Goal: Information Seeking & Learning: Learn about a topic

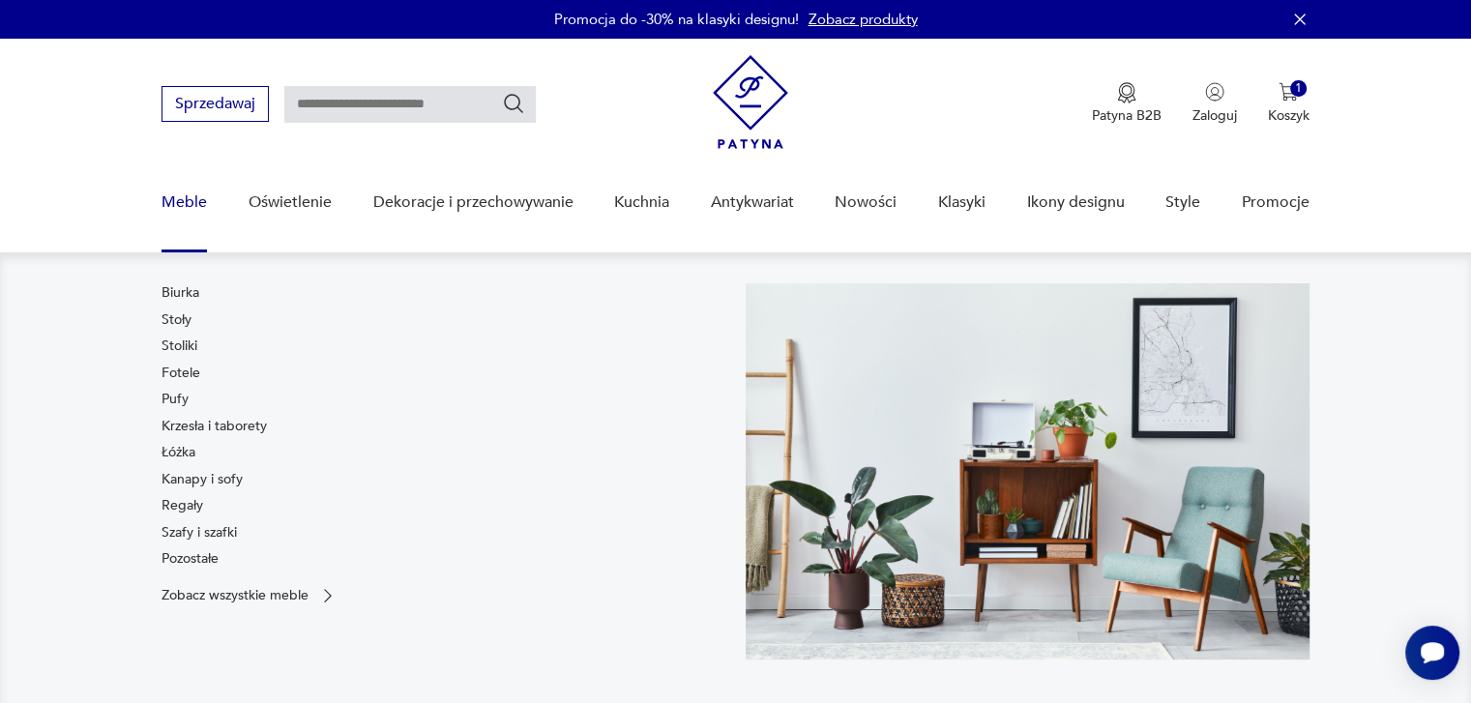
click at [178, 203] on link "Meble" at bounding box center [184, 202] width 45 height 74
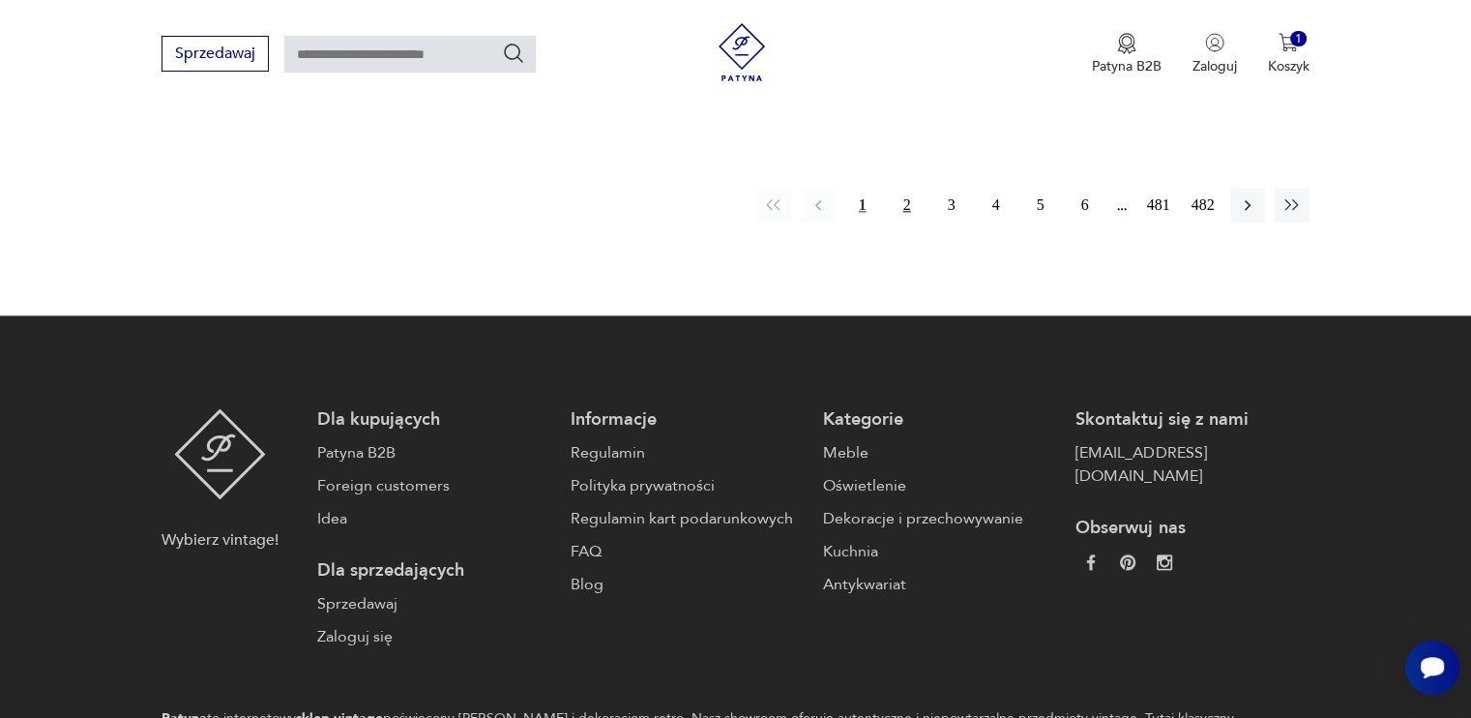
scroll to position [1866, 0]
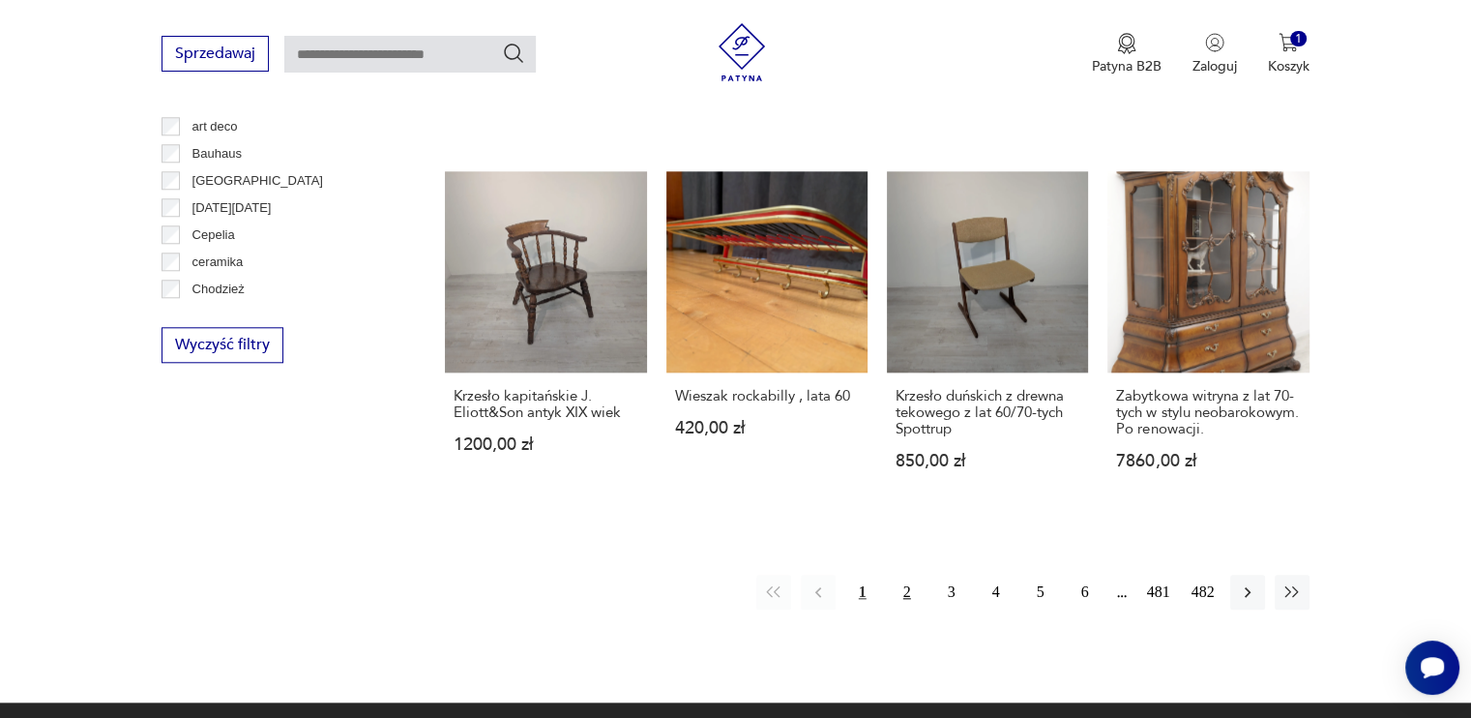
click at [909, 577] on button "2" at bounding box center [907, 592] width 35 height 35
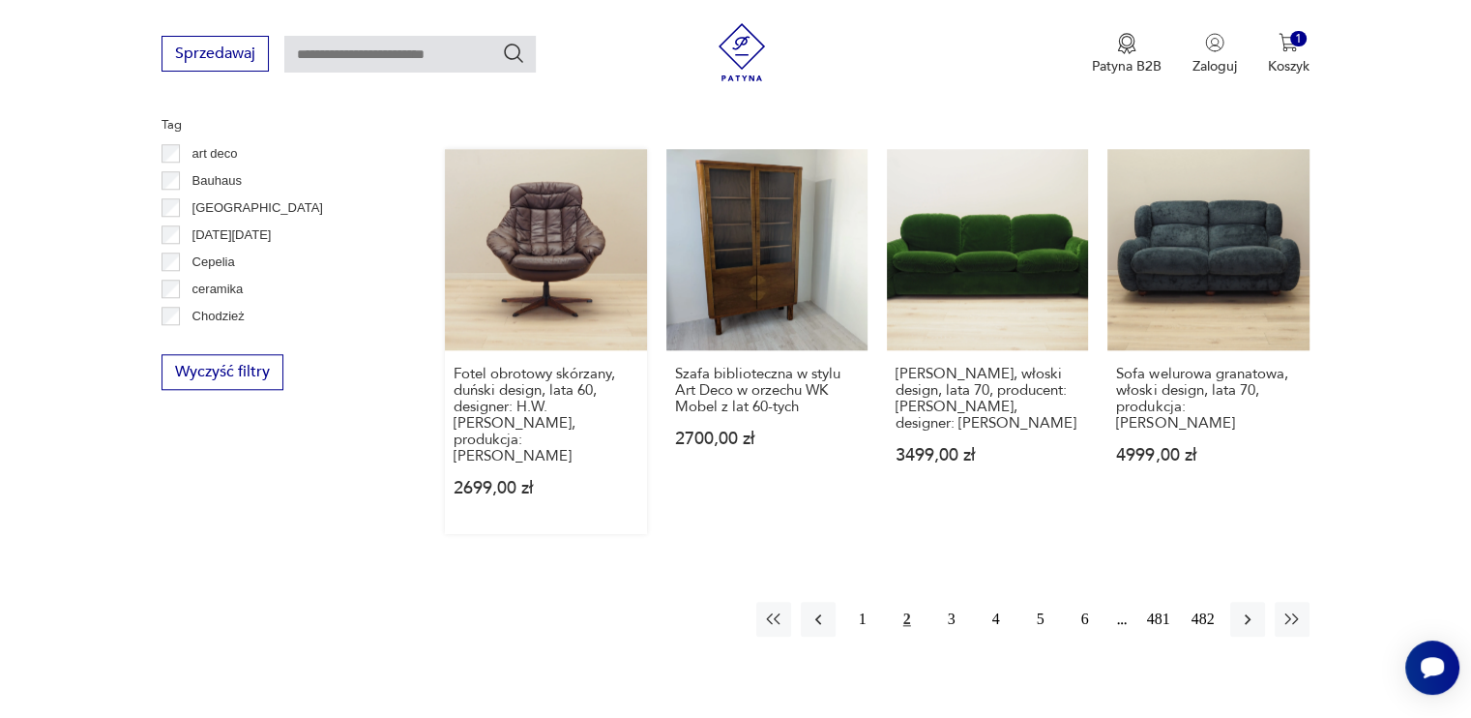
scroll to position [2060, 0]
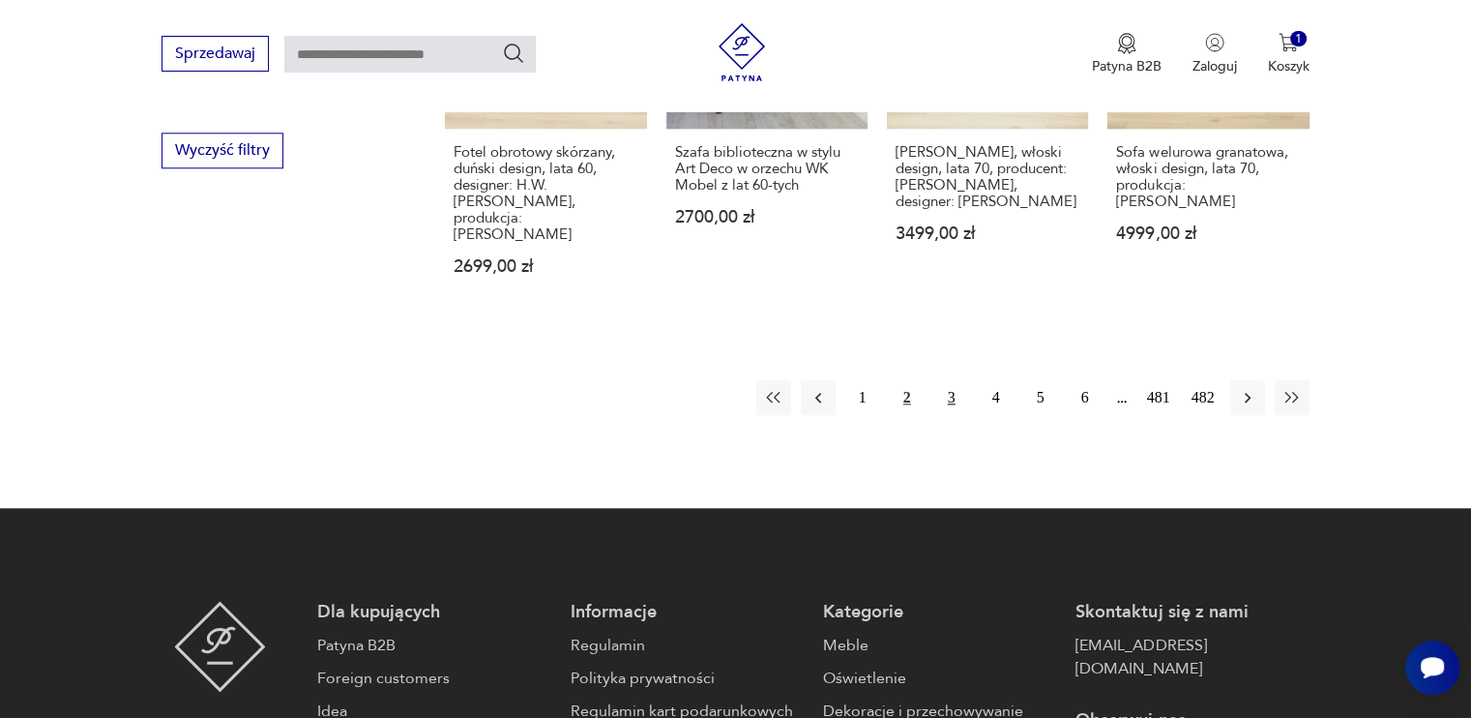
click at [941, 380] on button "3" at bounding box center [951, 397] width 35 height 35
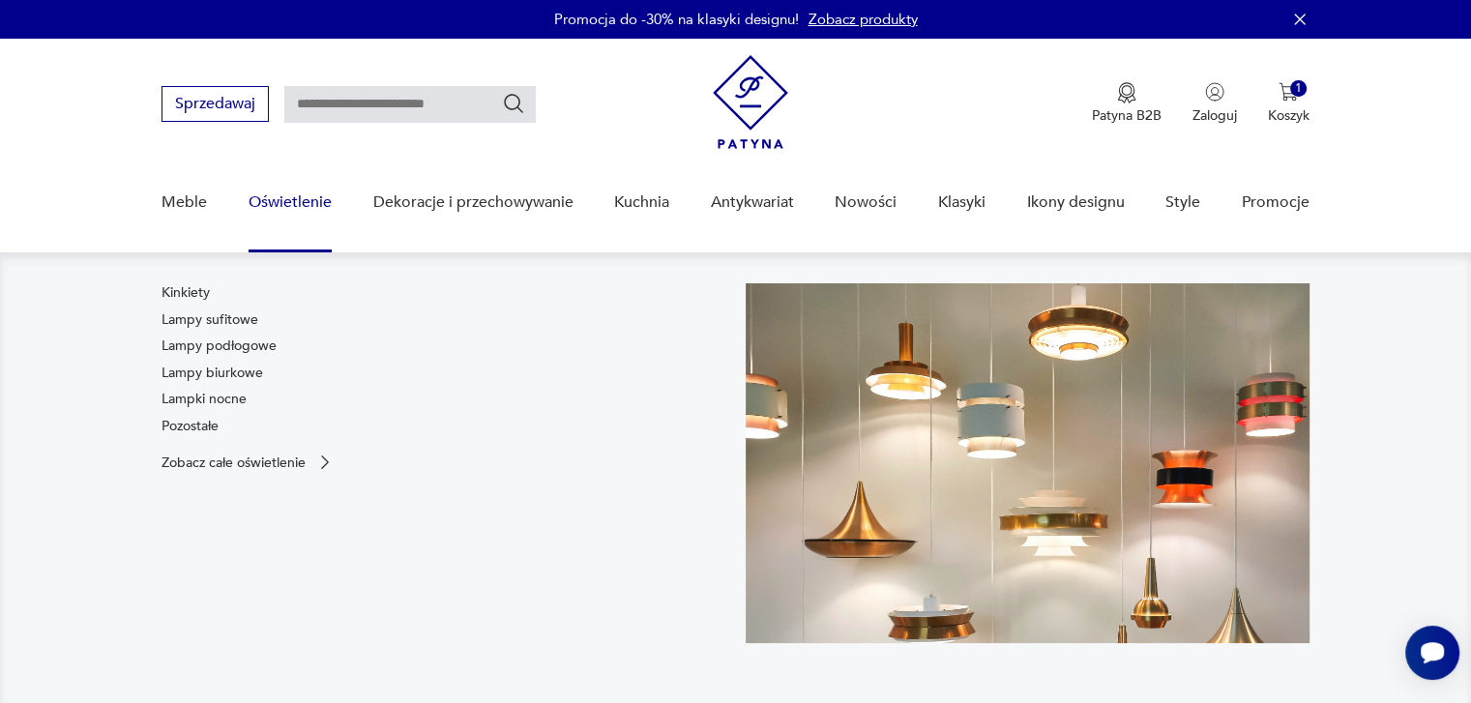
click at [286, 197] on link "Oświetlenie" at bounding box center [290, 202] width 83 height 74
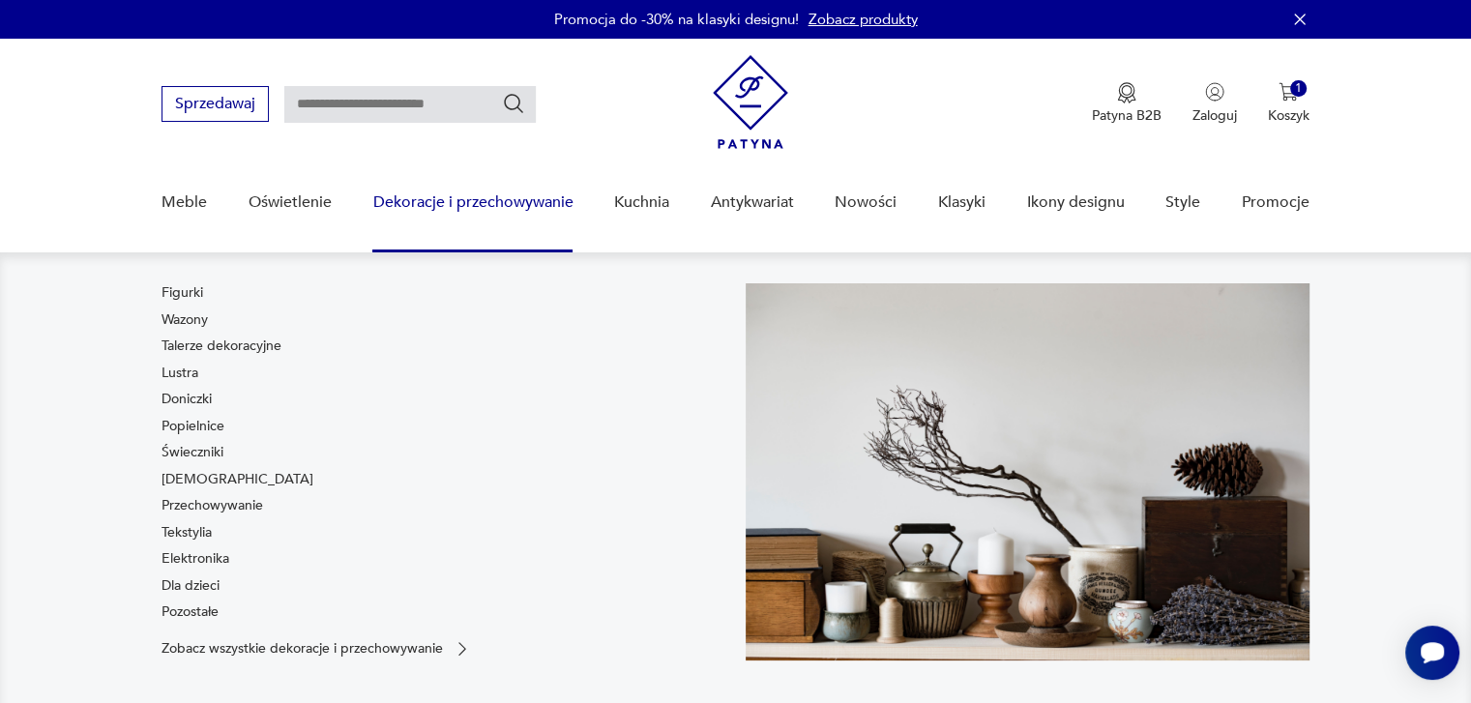
click at [457, 203] on link "Dekoracje i przechowywanie" at bounding box center [472, 202] width 200 height 74
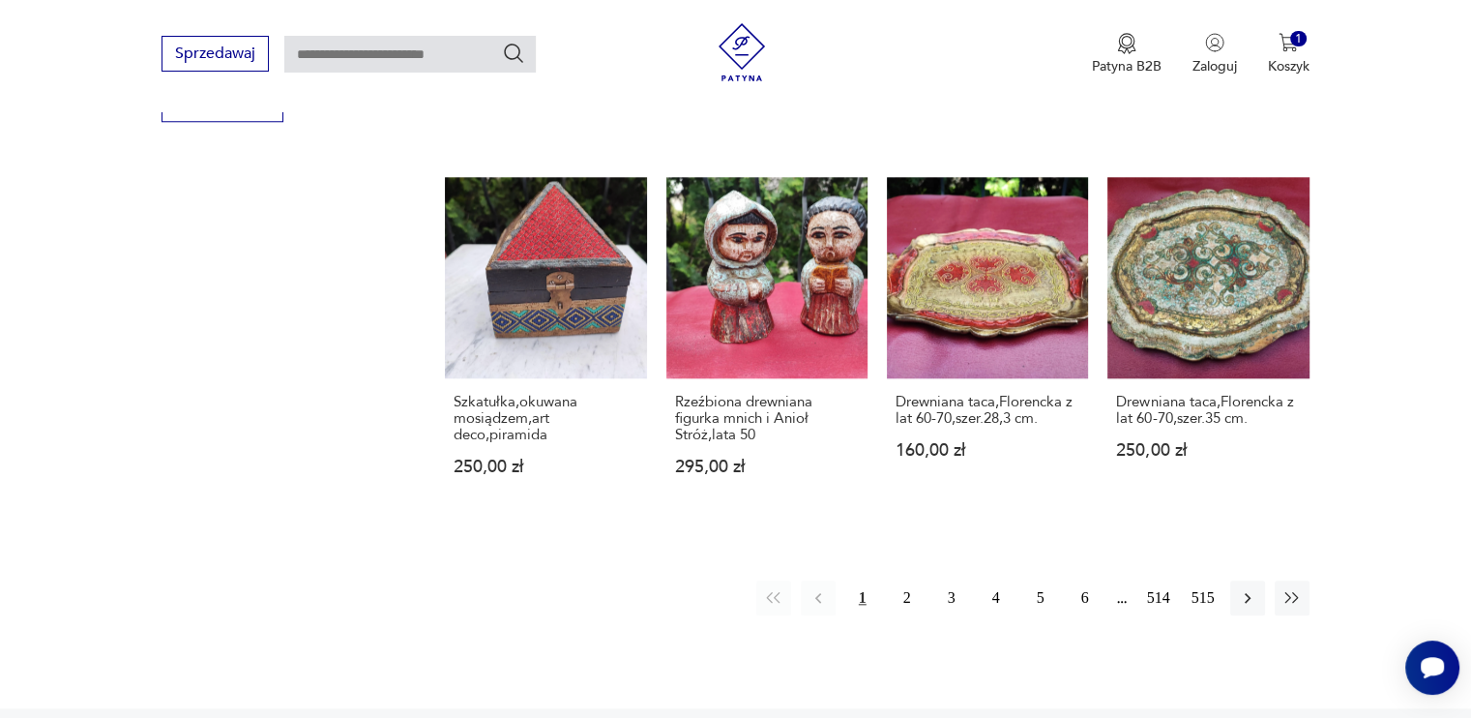
scroll to position [1906, 0]
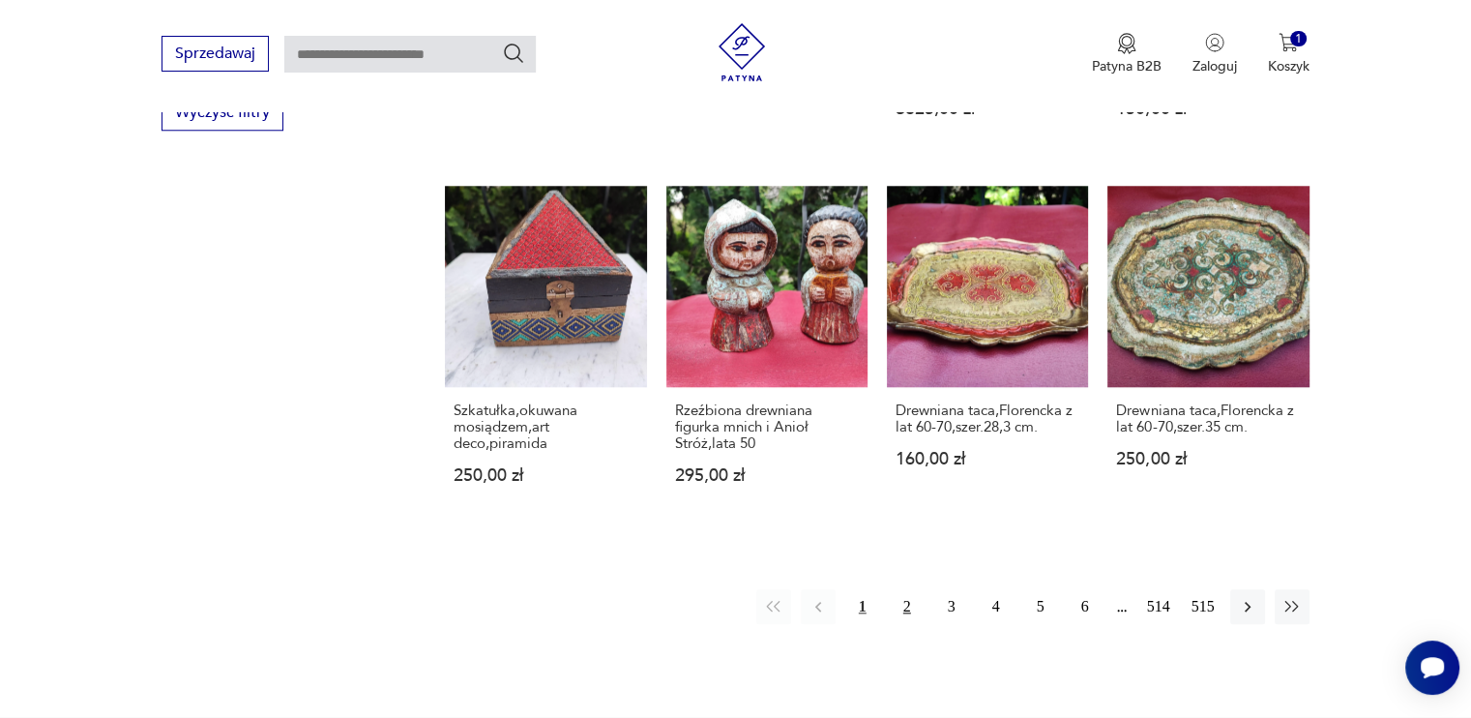
click at [898, 589] on button "2" at bounding box center [907, 606] width 35 height 35
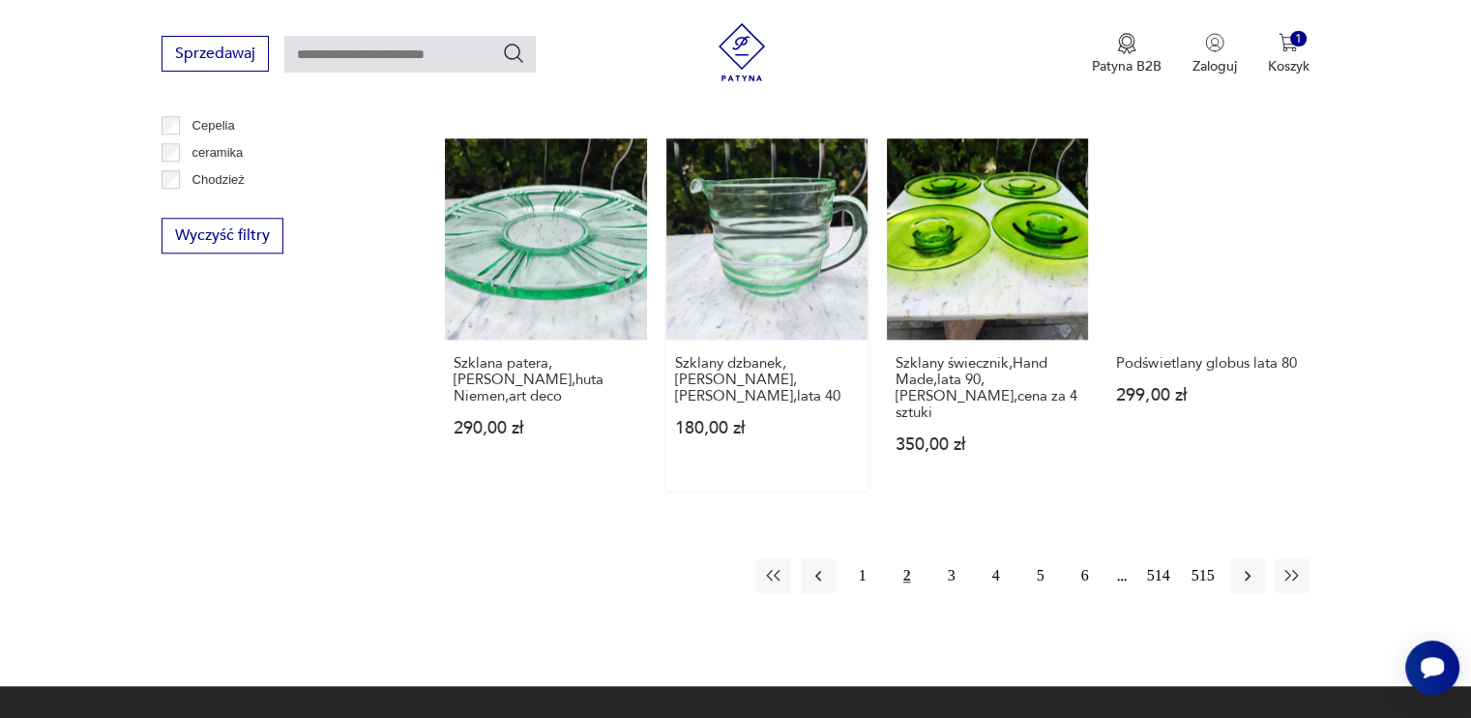
scroll to position [1868, 0]
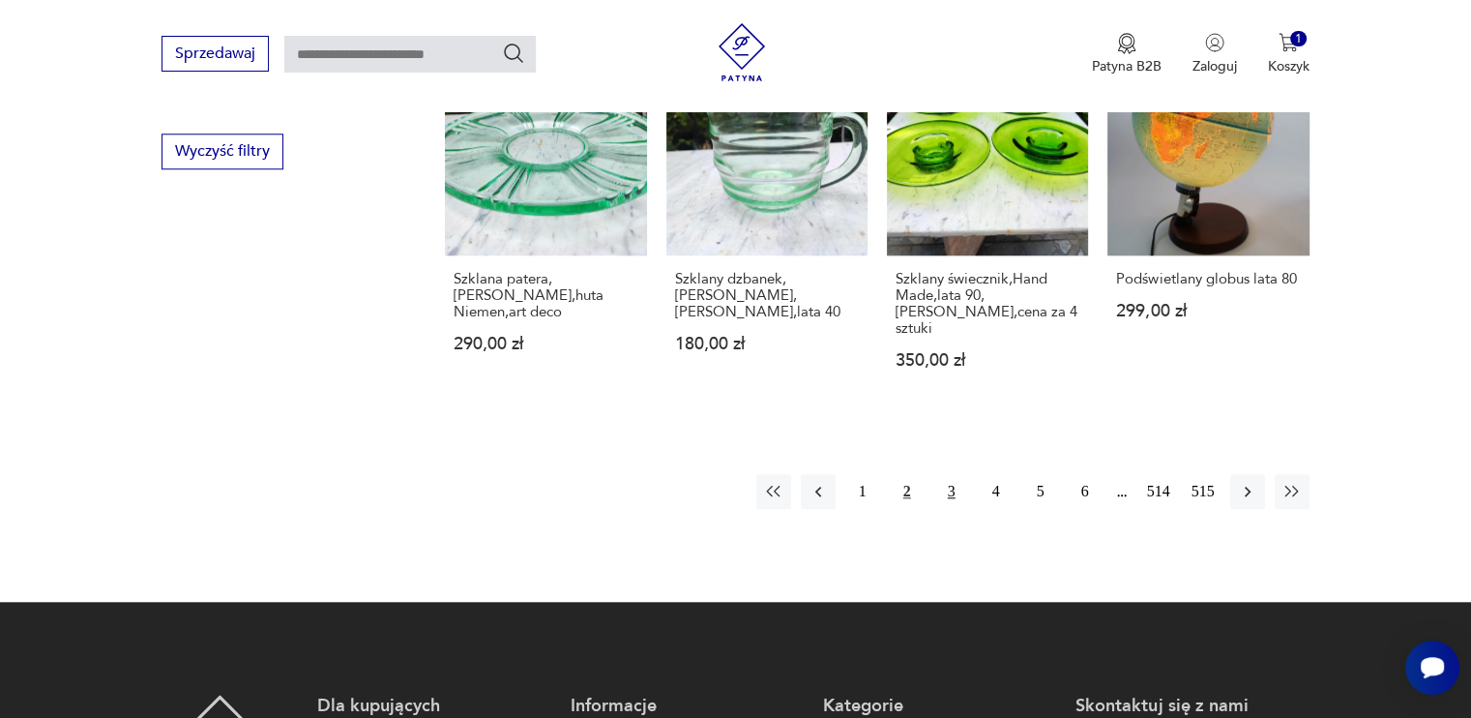
click at [951, 479] on button "3" at bounding box center [951, 491] width 35 height 35
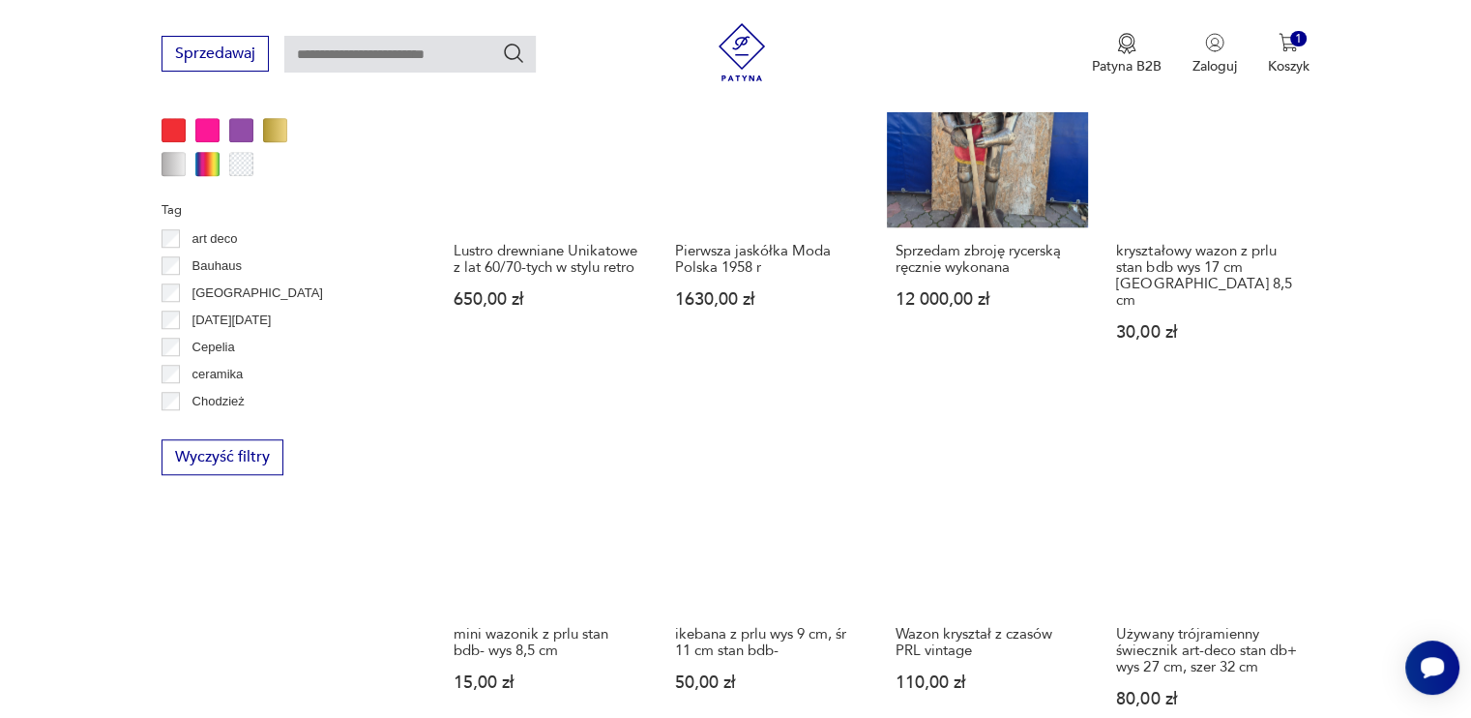
scroll to position [1770, 0]
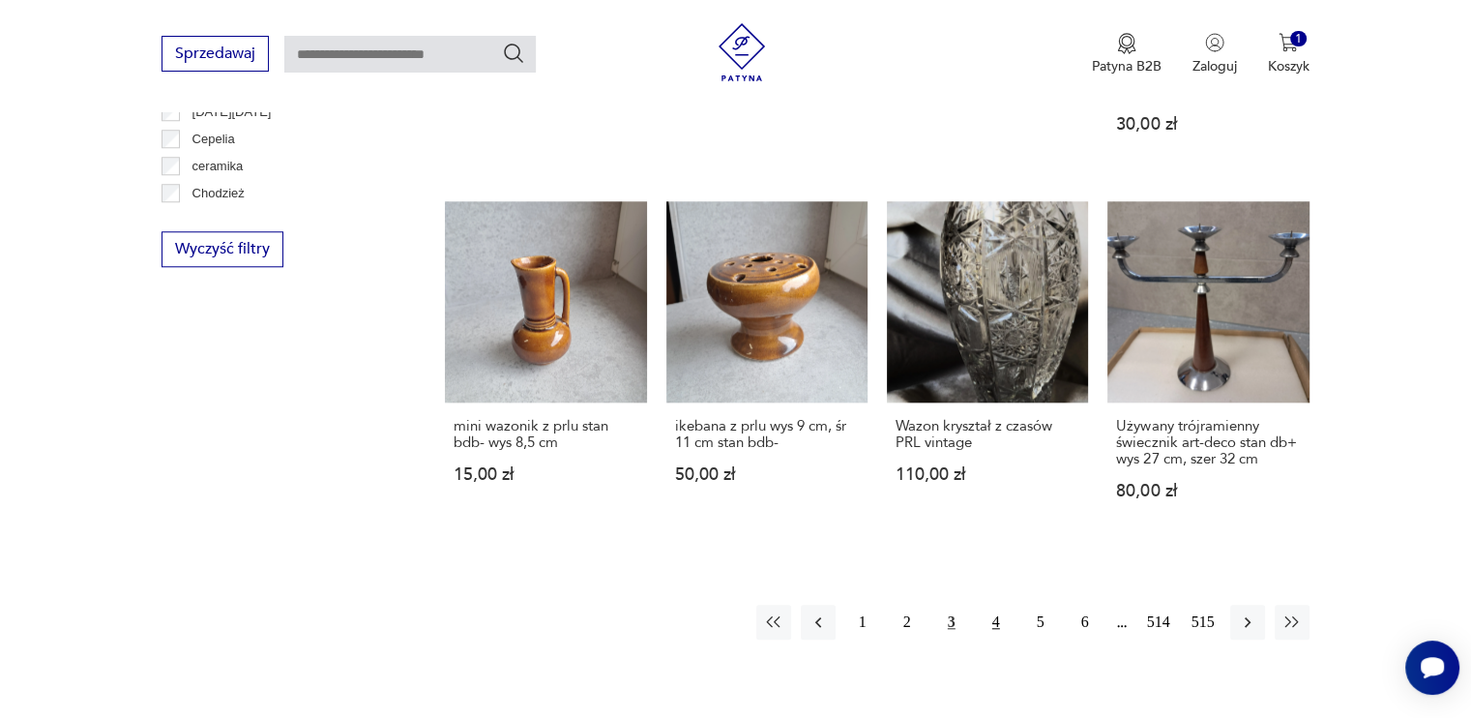
click at [994, 608] on button "4" at bounding box center [996, 622] width 35 height 35
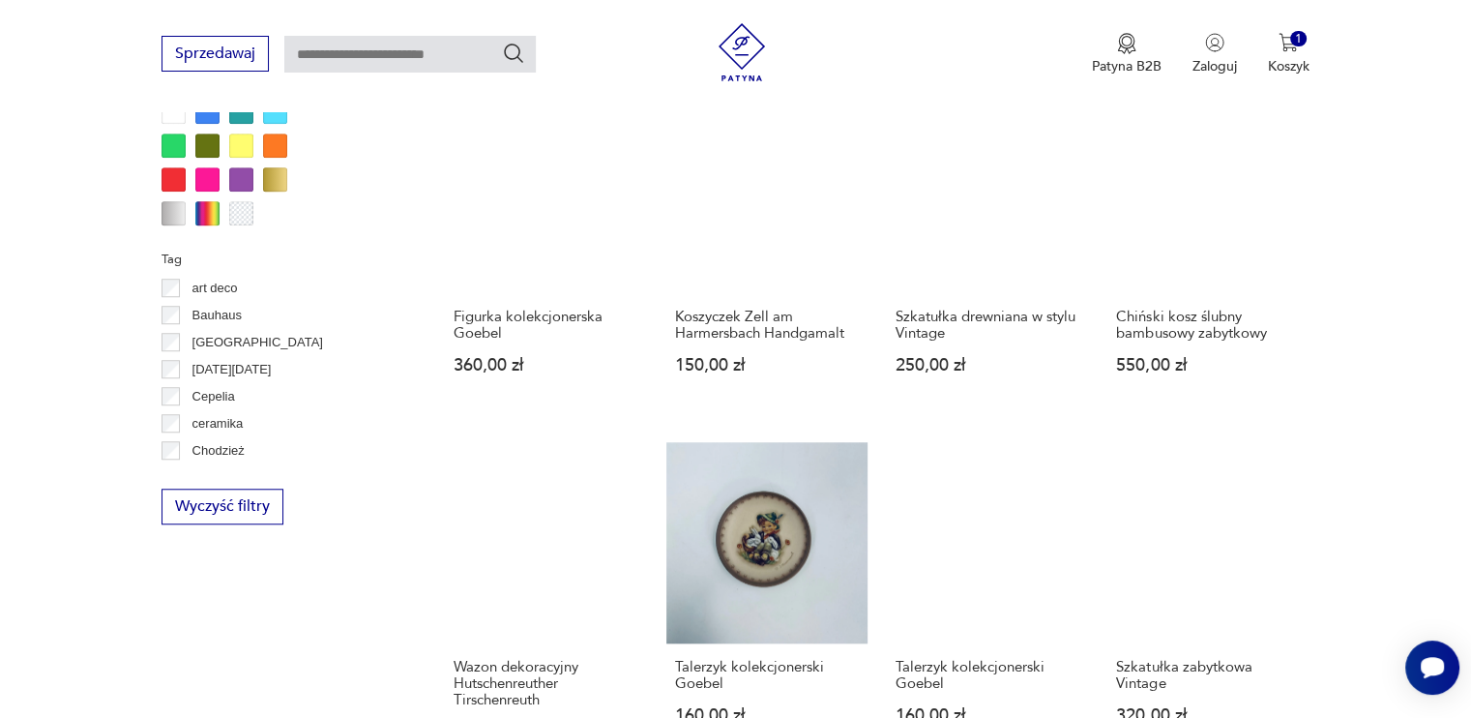
scroll to position [1770, 0]
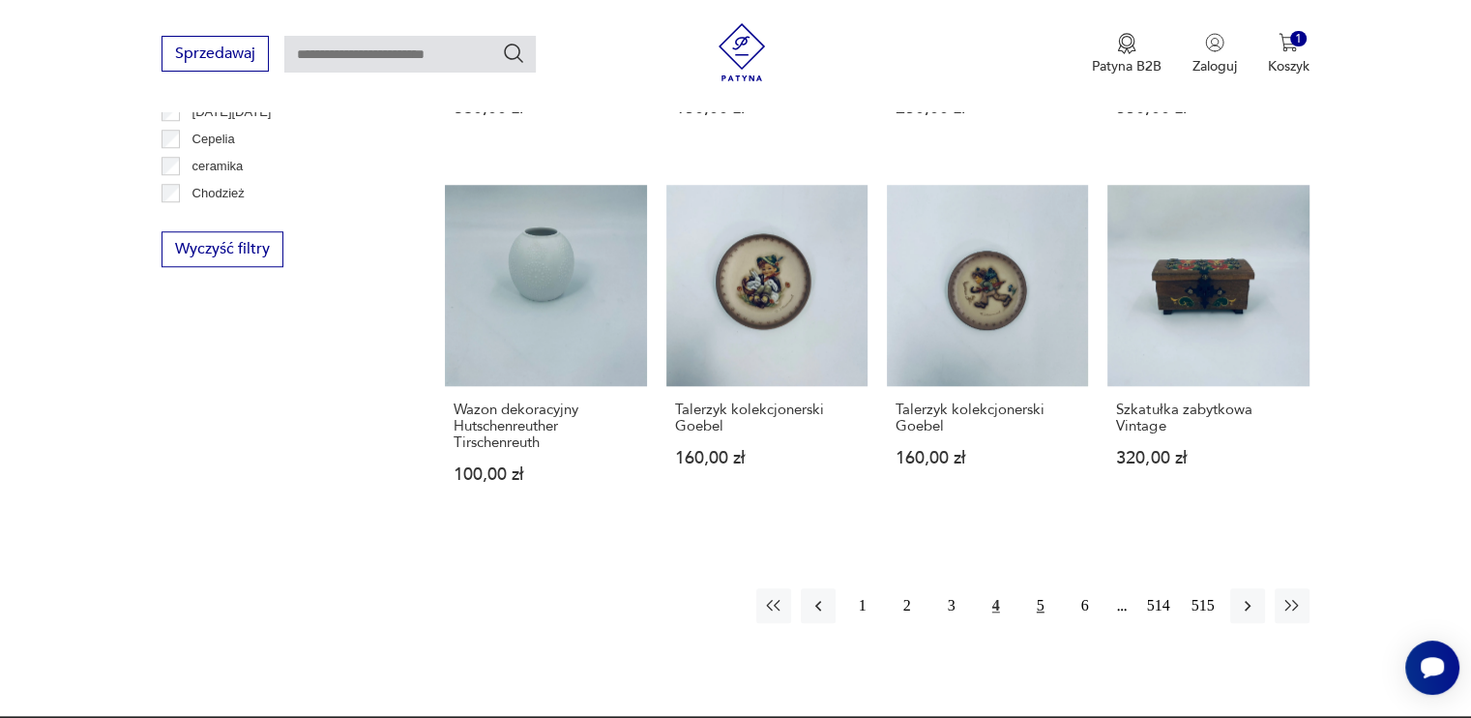
click at [1041, 606] on button "5" at bounding box center [1040, 605] width 35 height 35
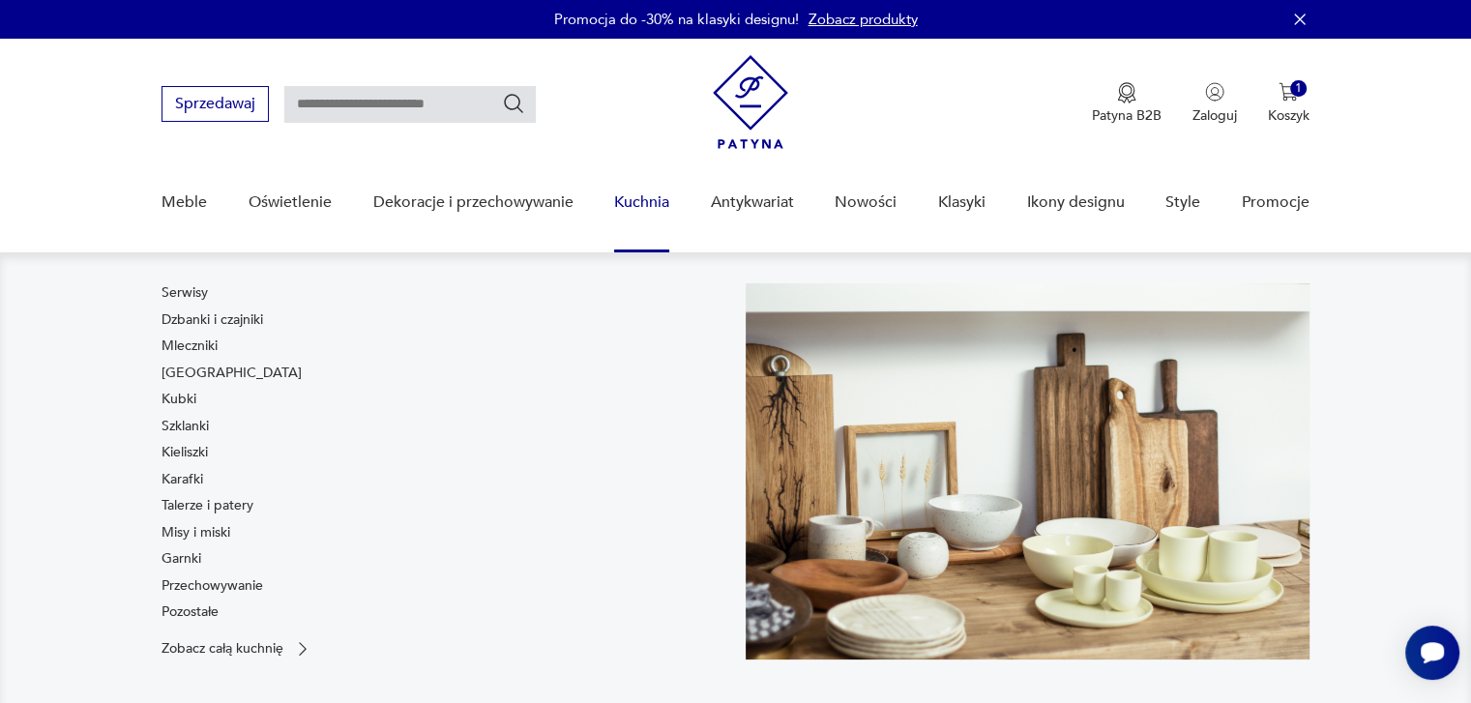
click at [661, 200] on link "Kuchnia" at bounding box center [641, 202] width 55 height 74
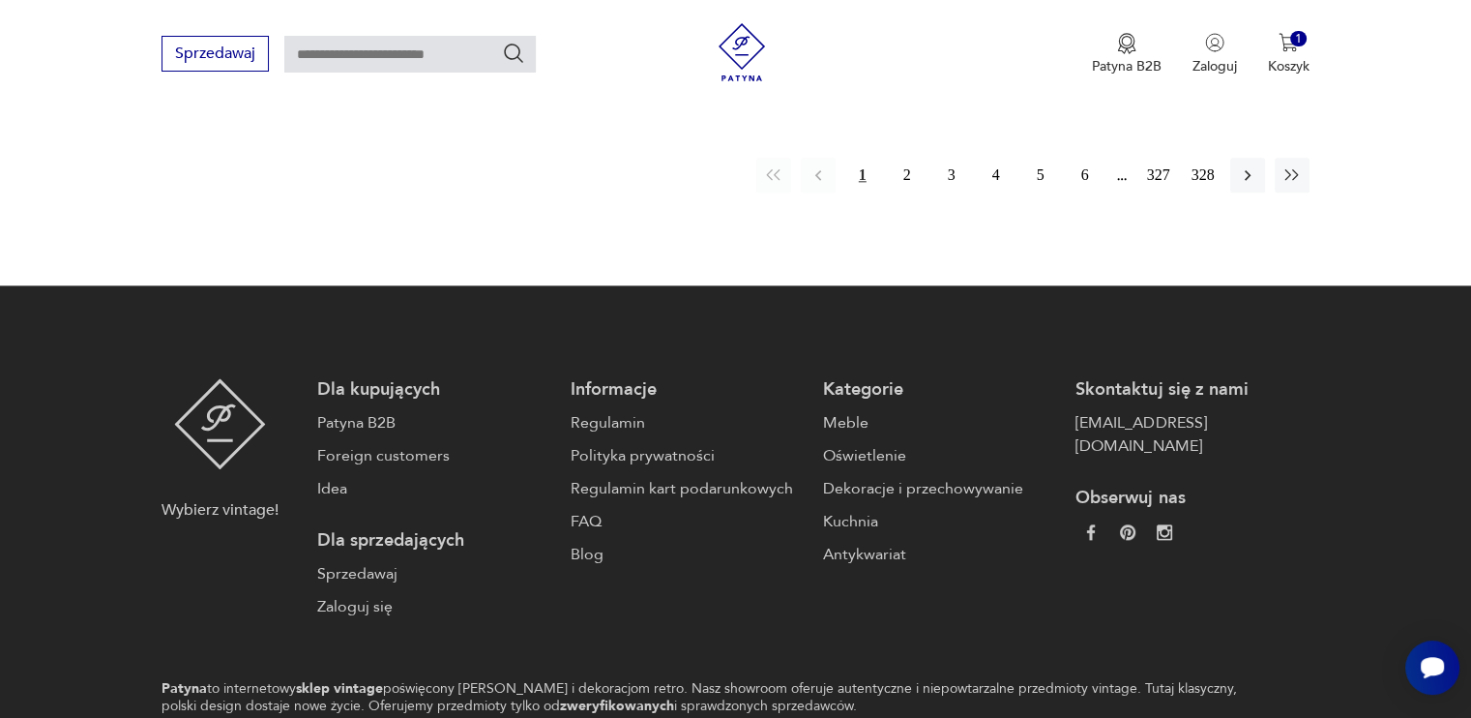
scroll to position [2057, 0]
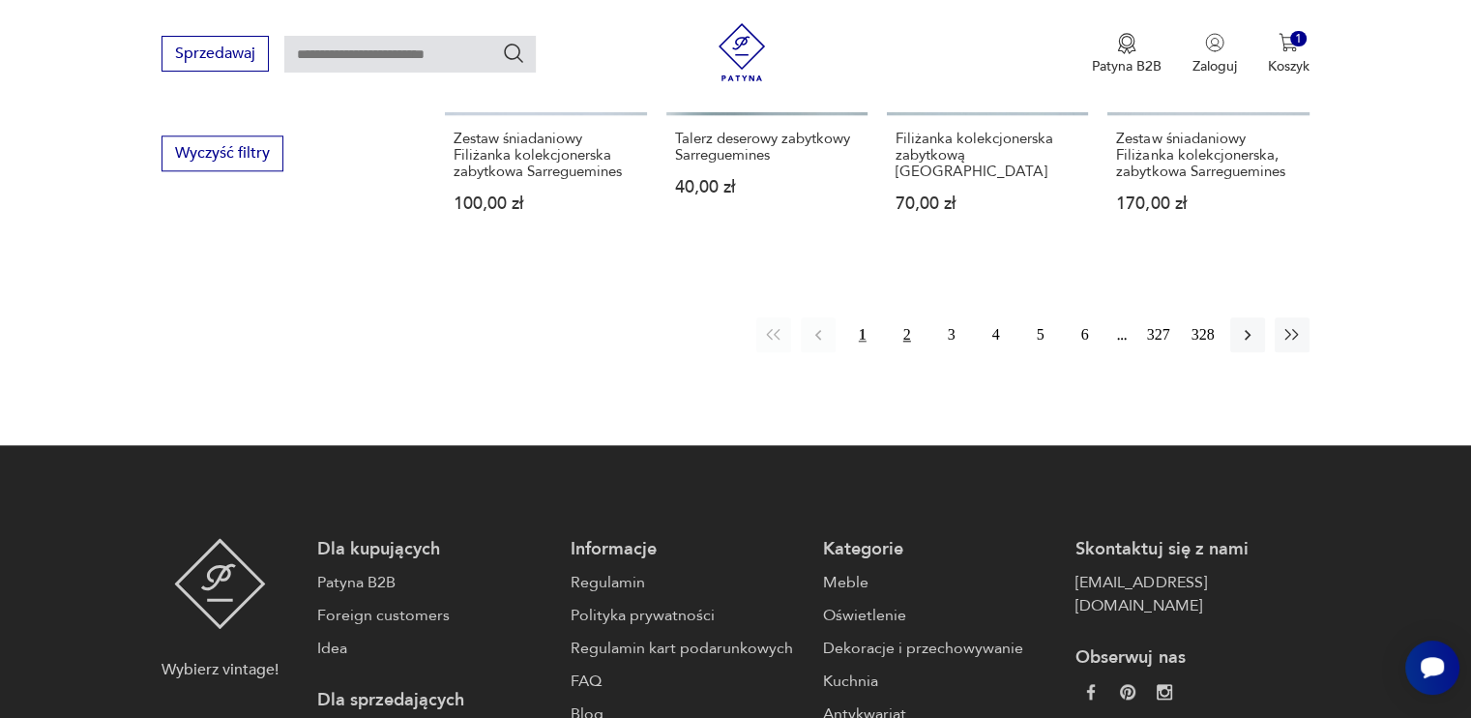
click at [904, 323] on button "2" at bounding box center [907, 334] width 35 height 35
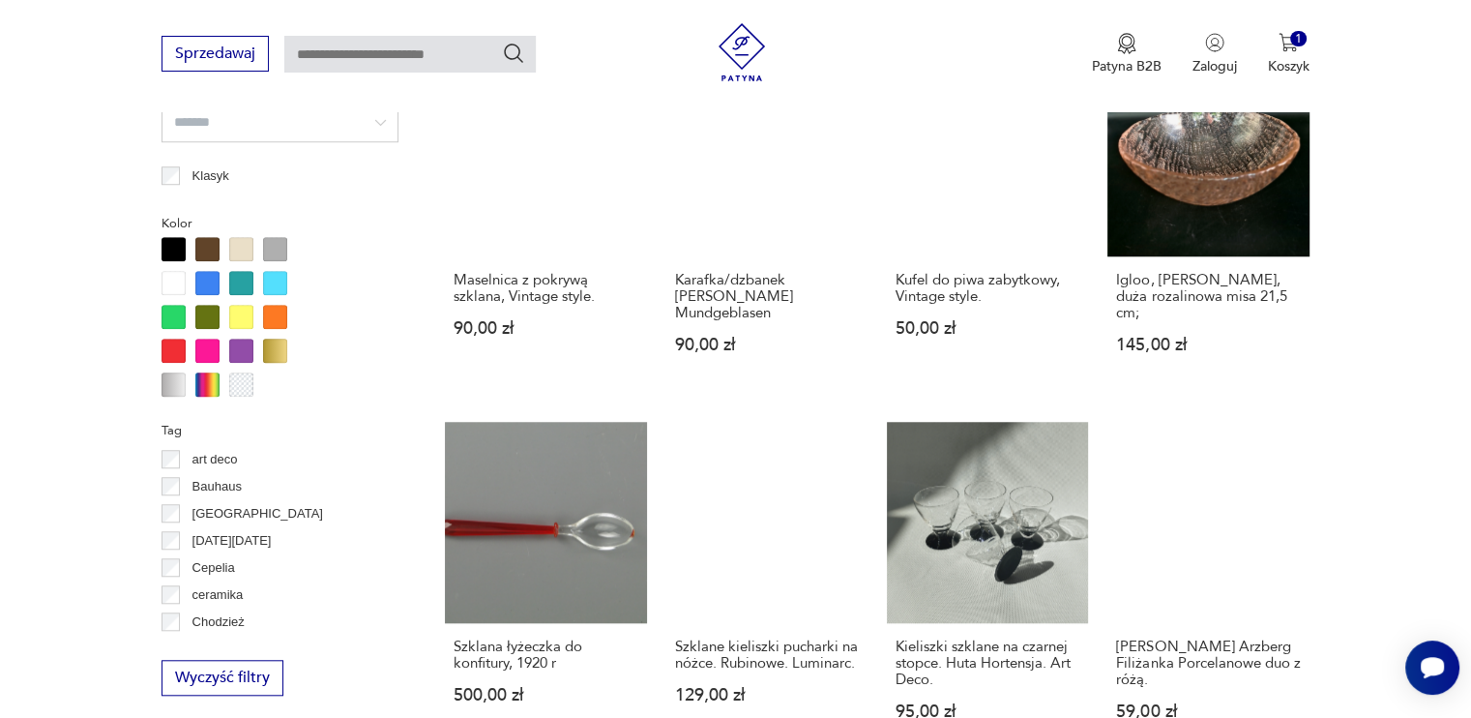
scroll to position [1770, 0]
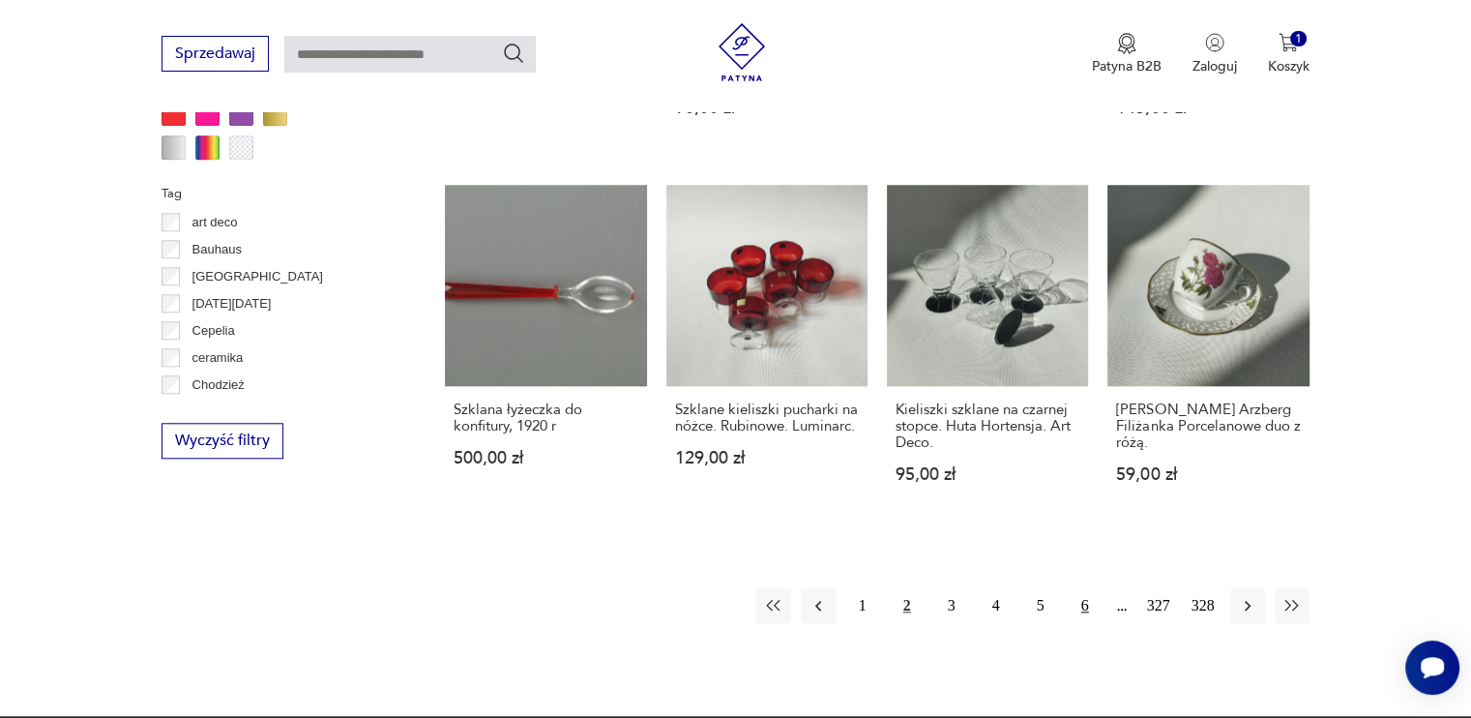
click at [1082, 602] on button "6" at bounding box center [1085, 605] width 35 height 35
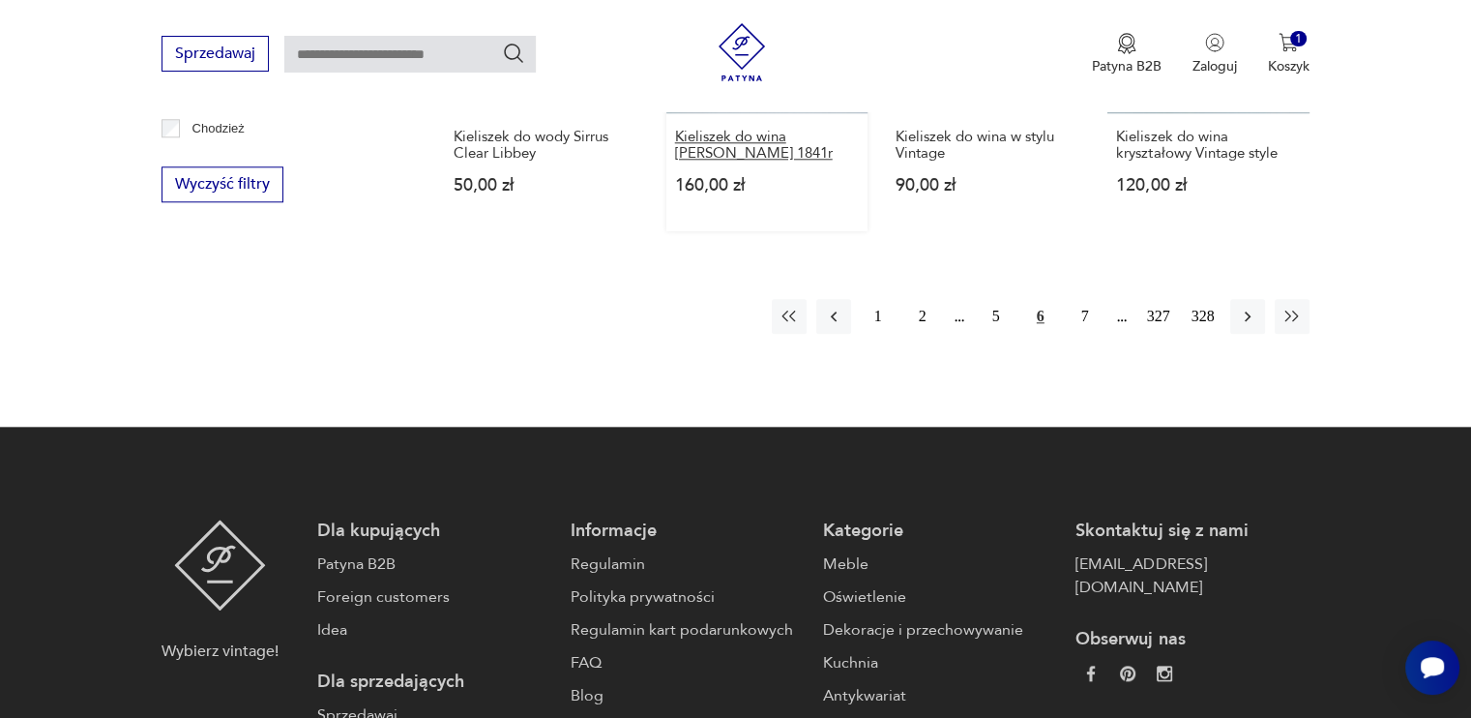
scroll to position [2060, 0]
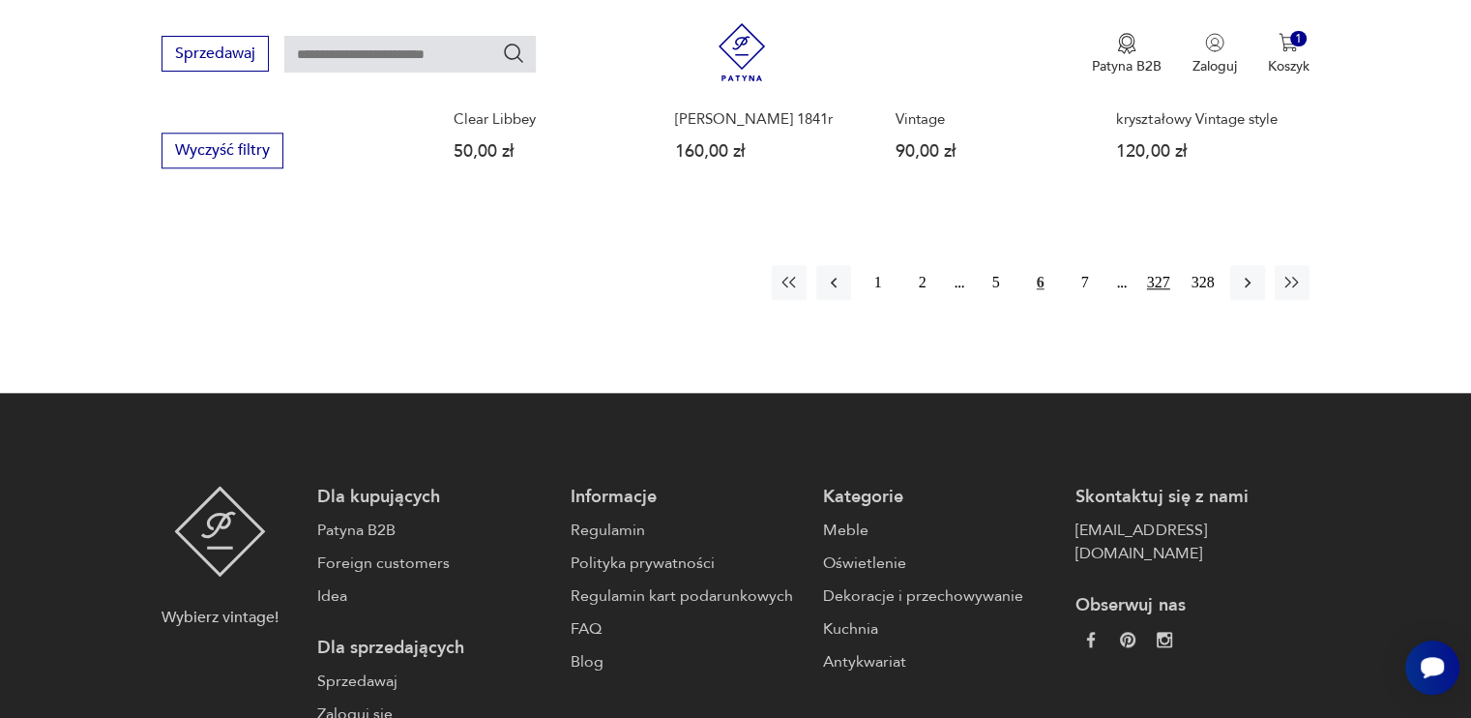
click at [1162, 283] on button "327" at bounding box center [1158, 282] width 35 height 35
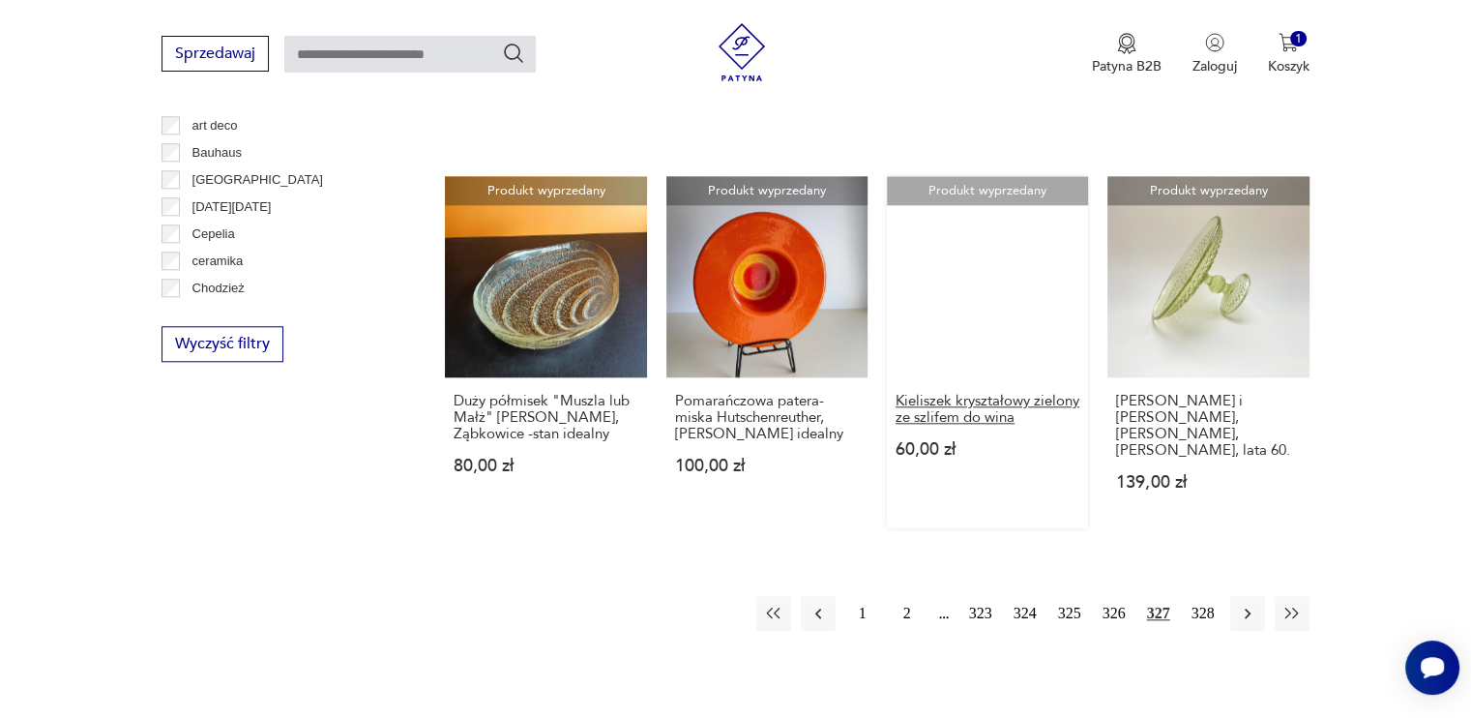
scroll to position [2060, 0]
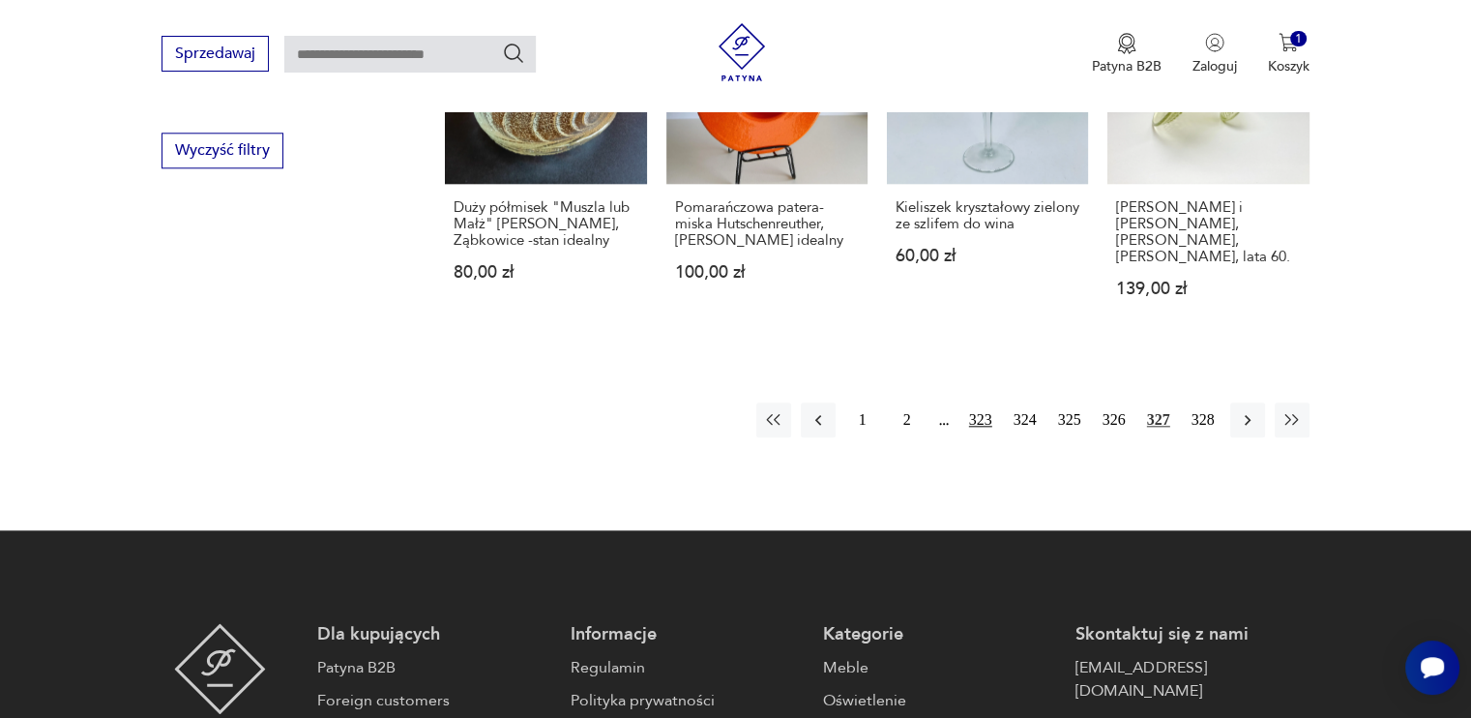
click at [997, 402] on button "323" at bounding box center [980, 419] width 35 height 35
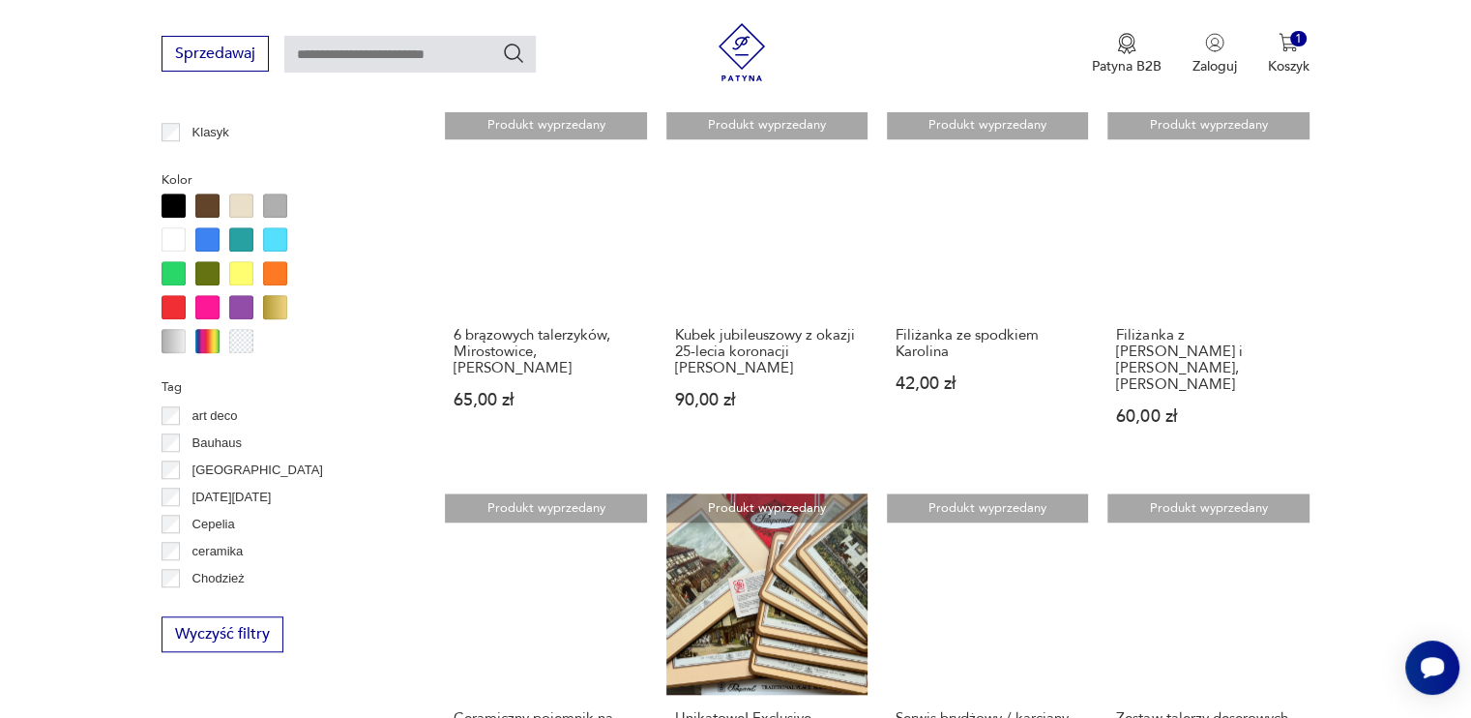
scroll to position [2060, 0]
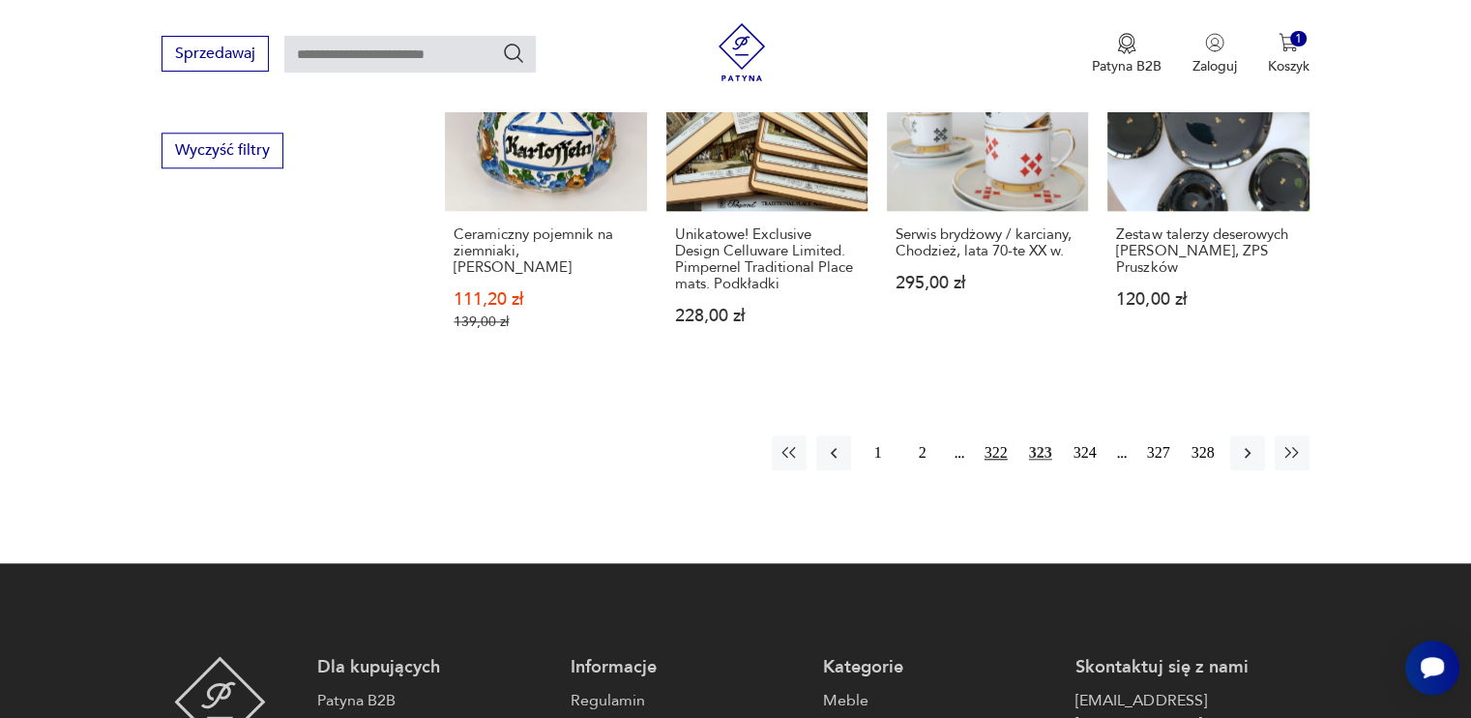
click at [988, 435] on button "322" at bounding box center [996, 452] width 35 height 35
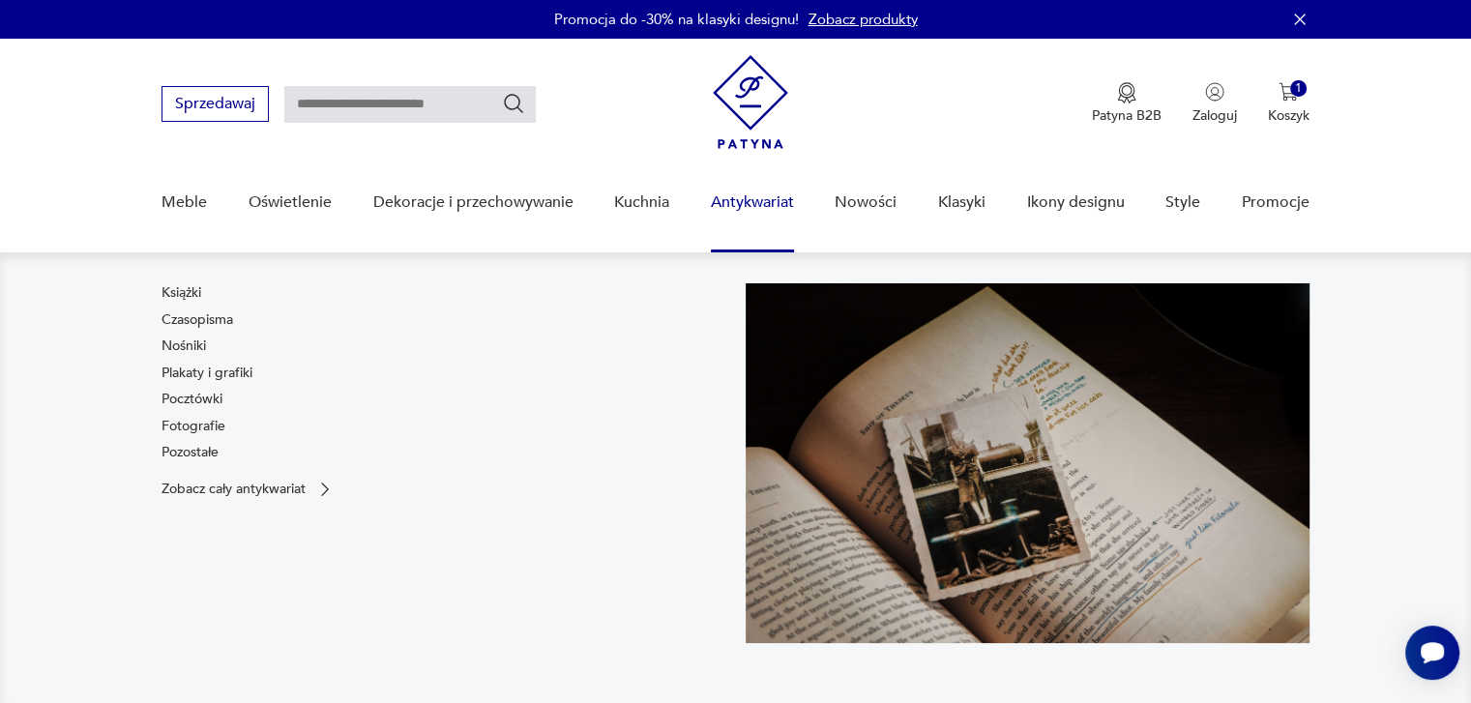
click at [752, 217] on link "Antykwariat" at bounding box center [752, 202] width 83 height 74
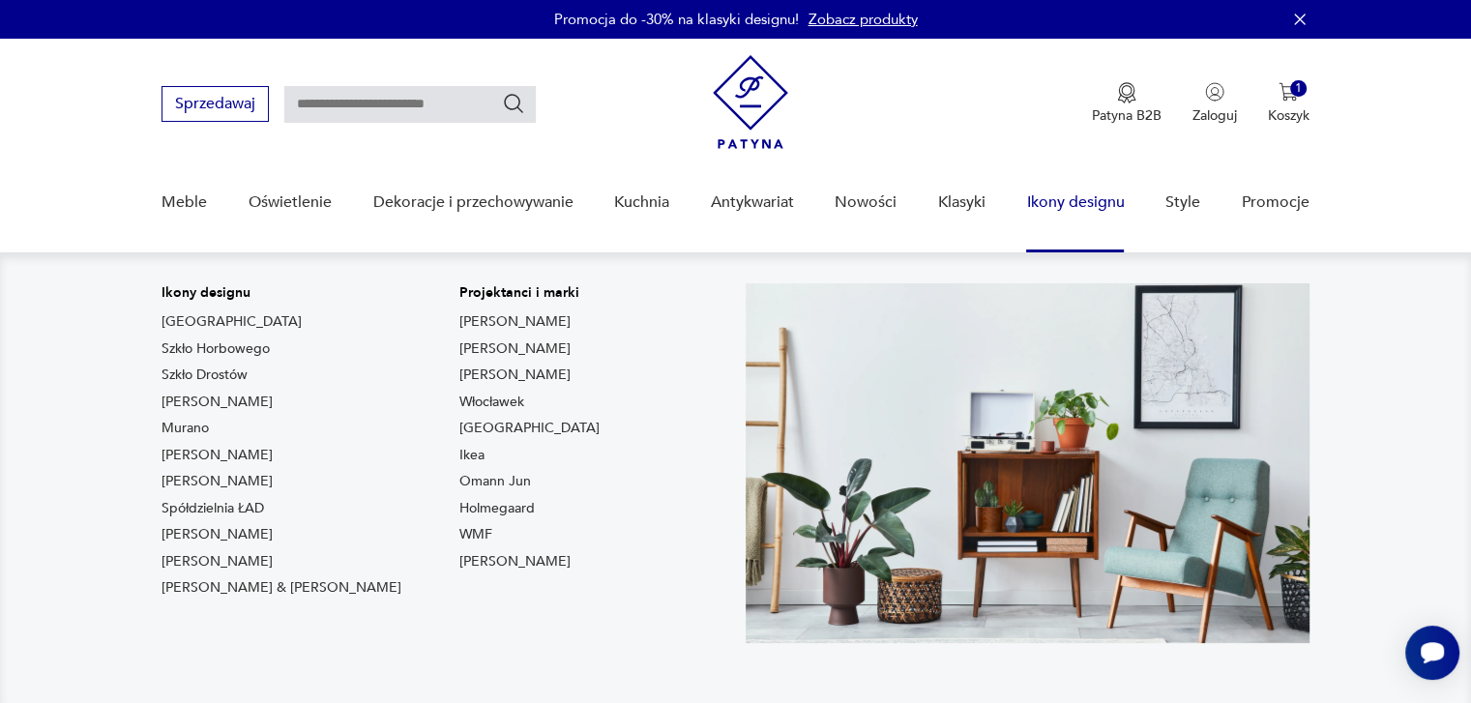
click at [1108, 202] on link "Ikony designu" at bounding box center [1075, 202] width 98 height 74
click at [1079, 182] on link "Ikony designu" at bounding box center [1075, 202] width 98 height 74
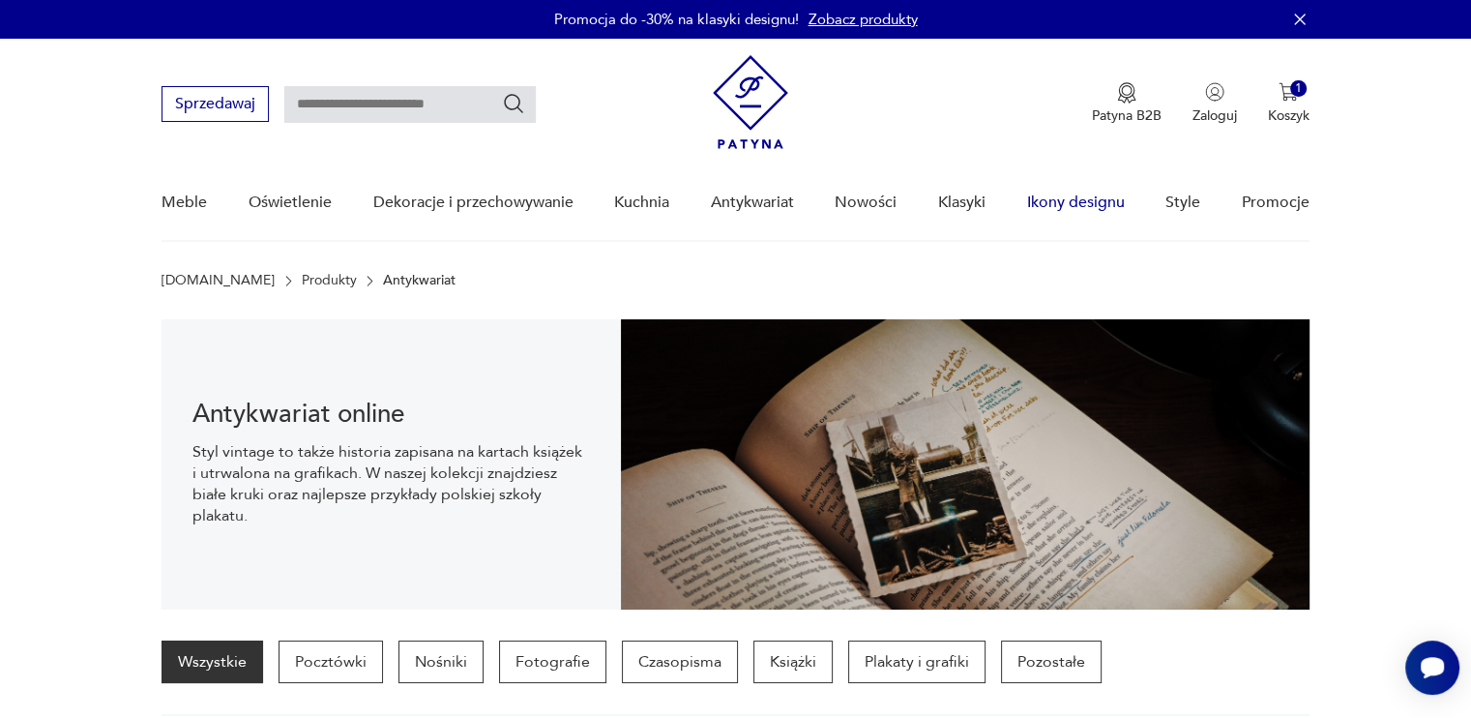
click at [1076, 196] on link "Ikony designu" at bounding box center [1075, 202] width 98 height 74
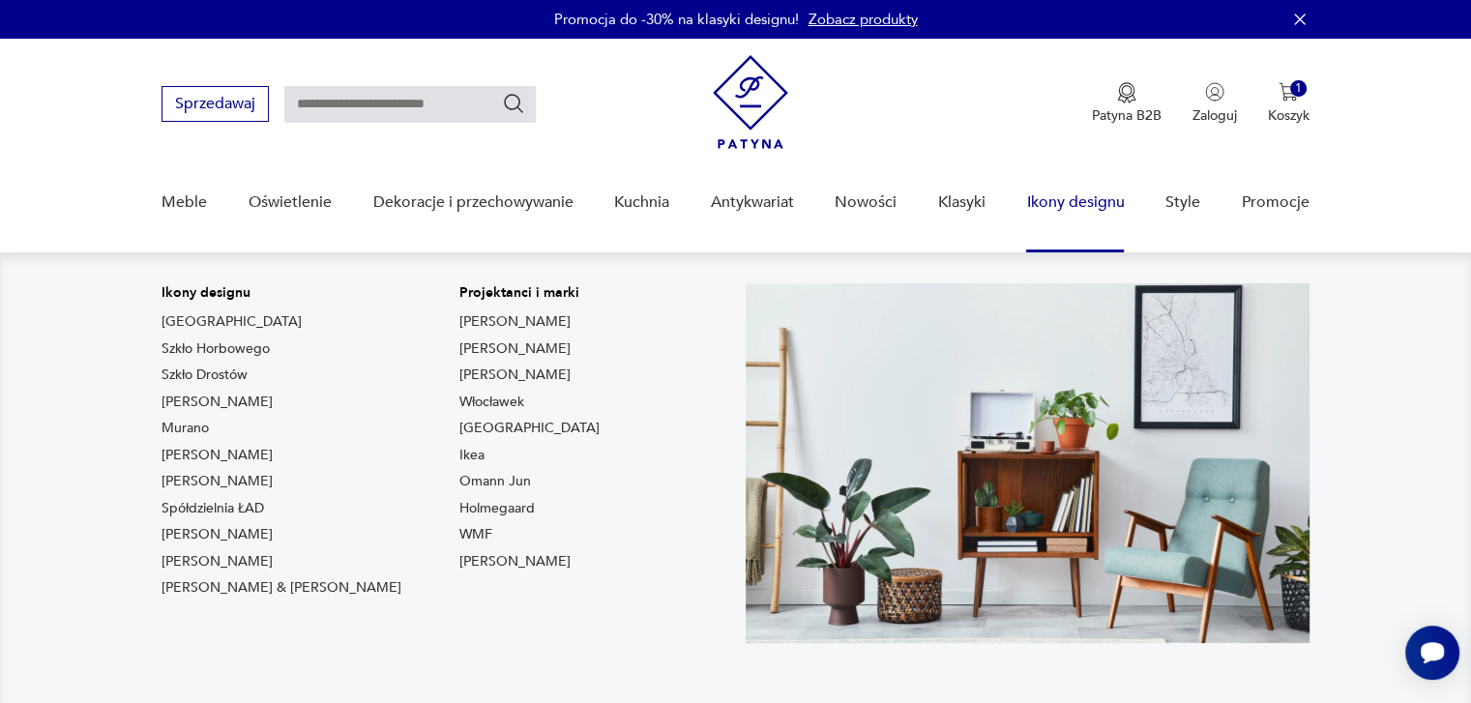
click at [1067, 200] on link "Ikony designu" at bounding box center [1075, 202] width 98 height 74
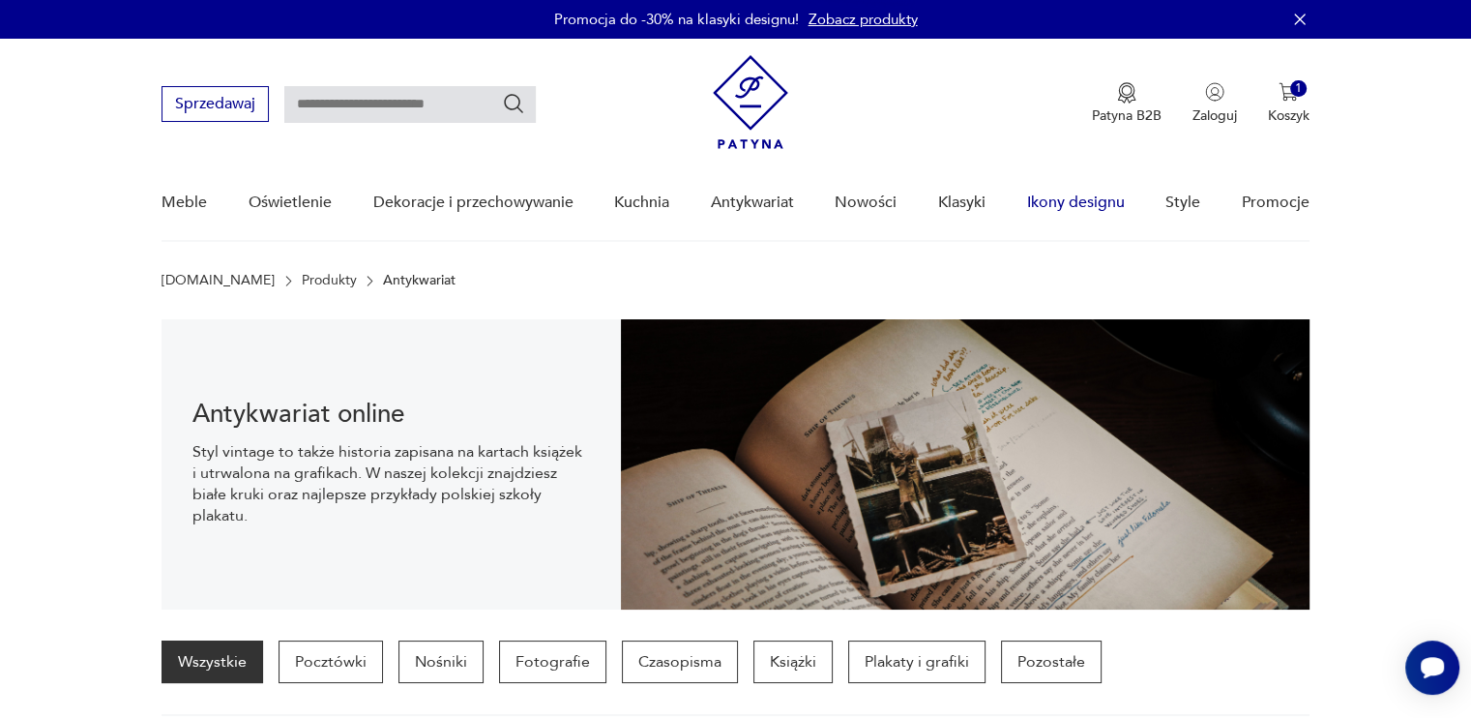
click at [1067, 200] on link "Ikony designu" at bounding box center [1075, 202] width 98 height 74
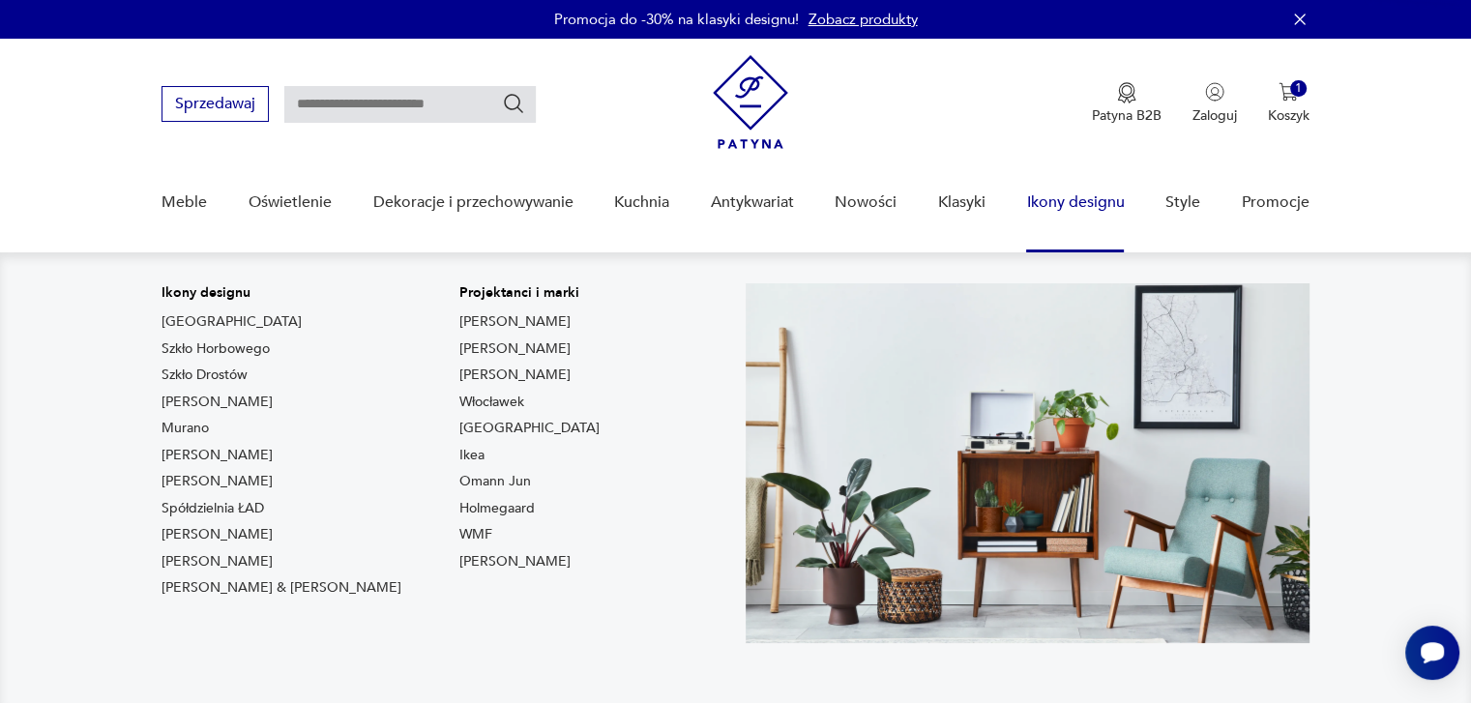
click at [209, 428] on link "Murano" at bounding box center [185, 428] width 47 height 19
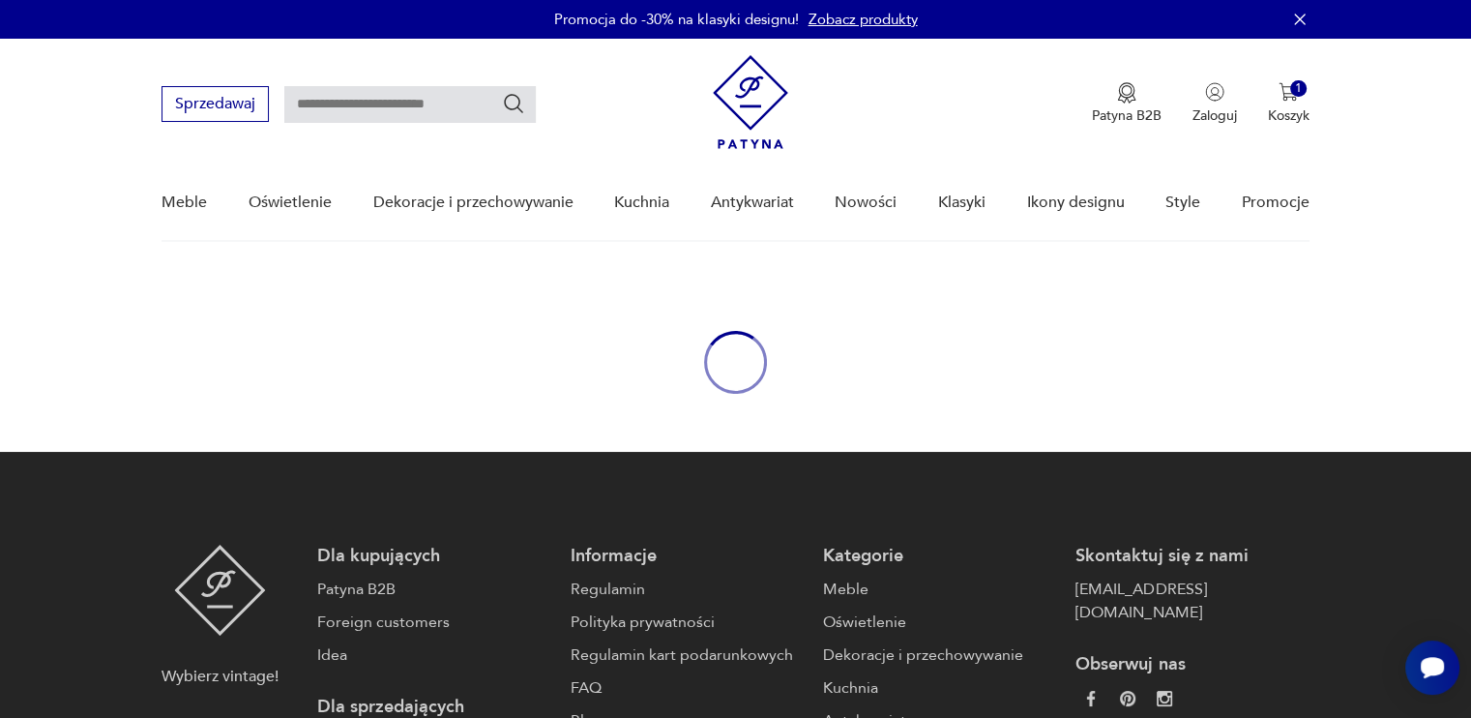
type input "******"
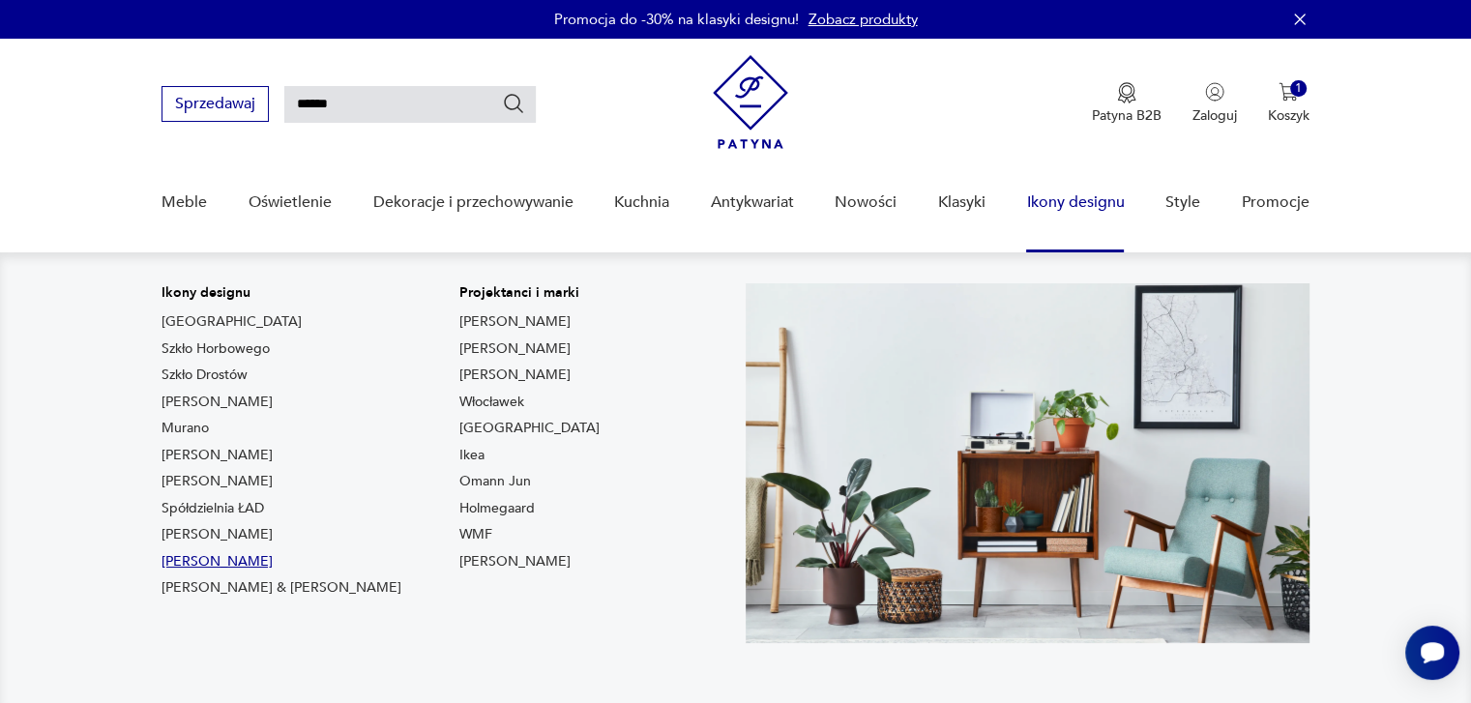
click at [206, 571] on link "[PERSON_NAME]" at bounding box center [217, 561] width 111 height 19
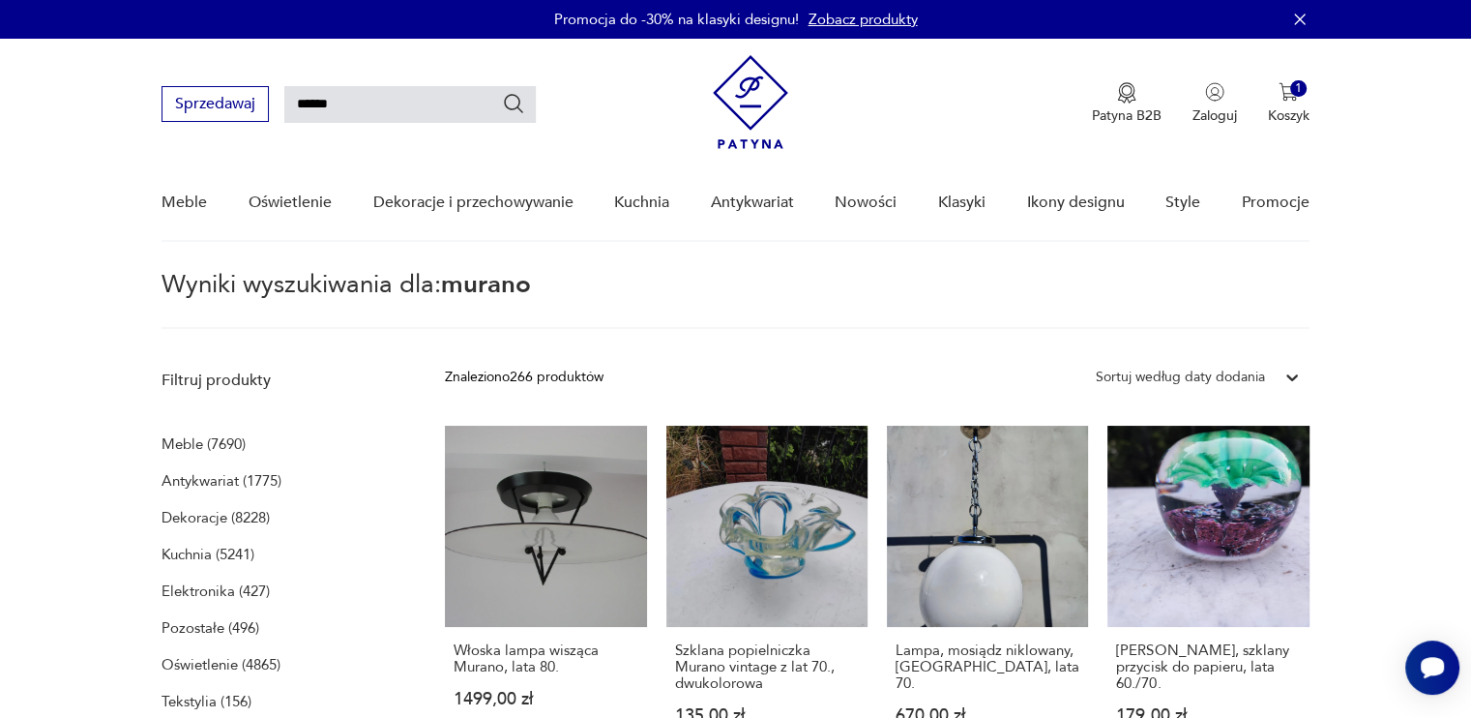
type input "*******"
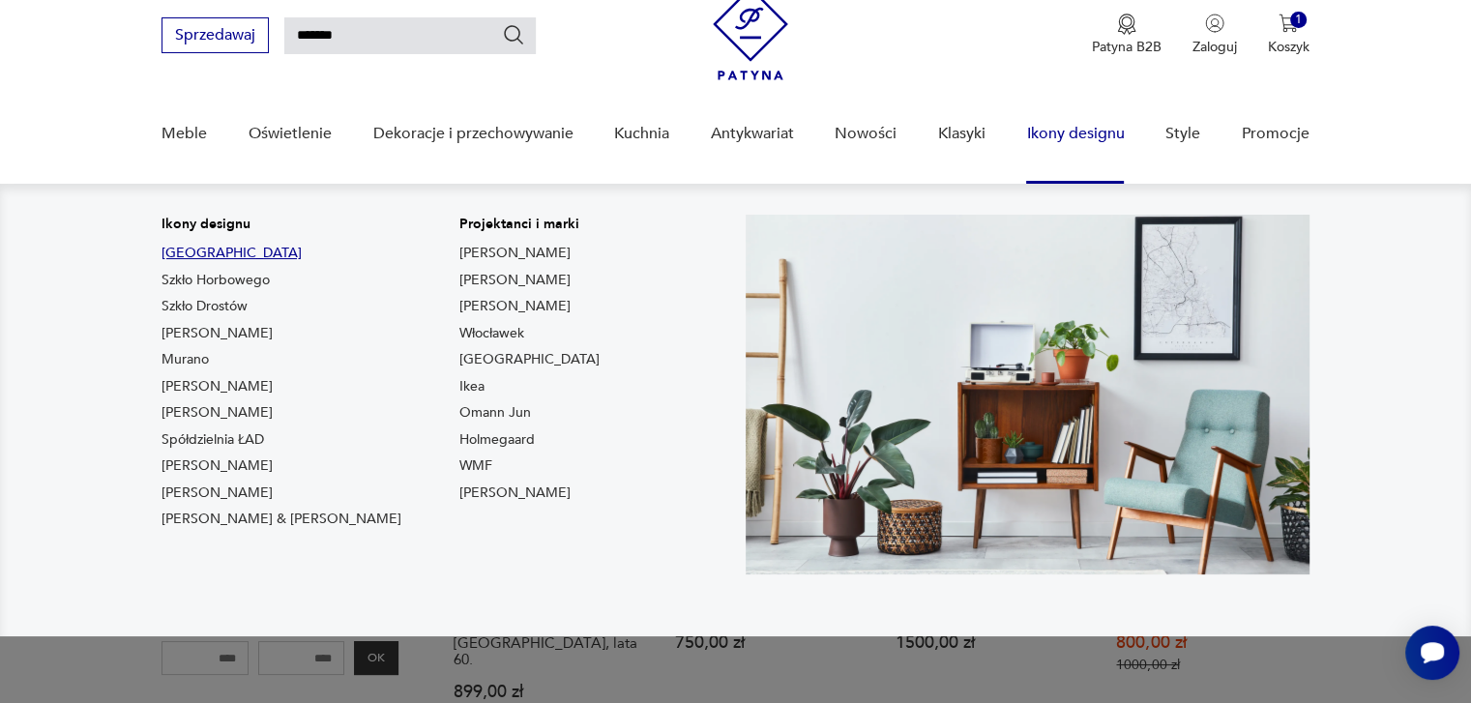
click at [177, 254] on link "[GEOGRAPHIC_DATA]" at bounding box center [232, 253] width 140 height 19
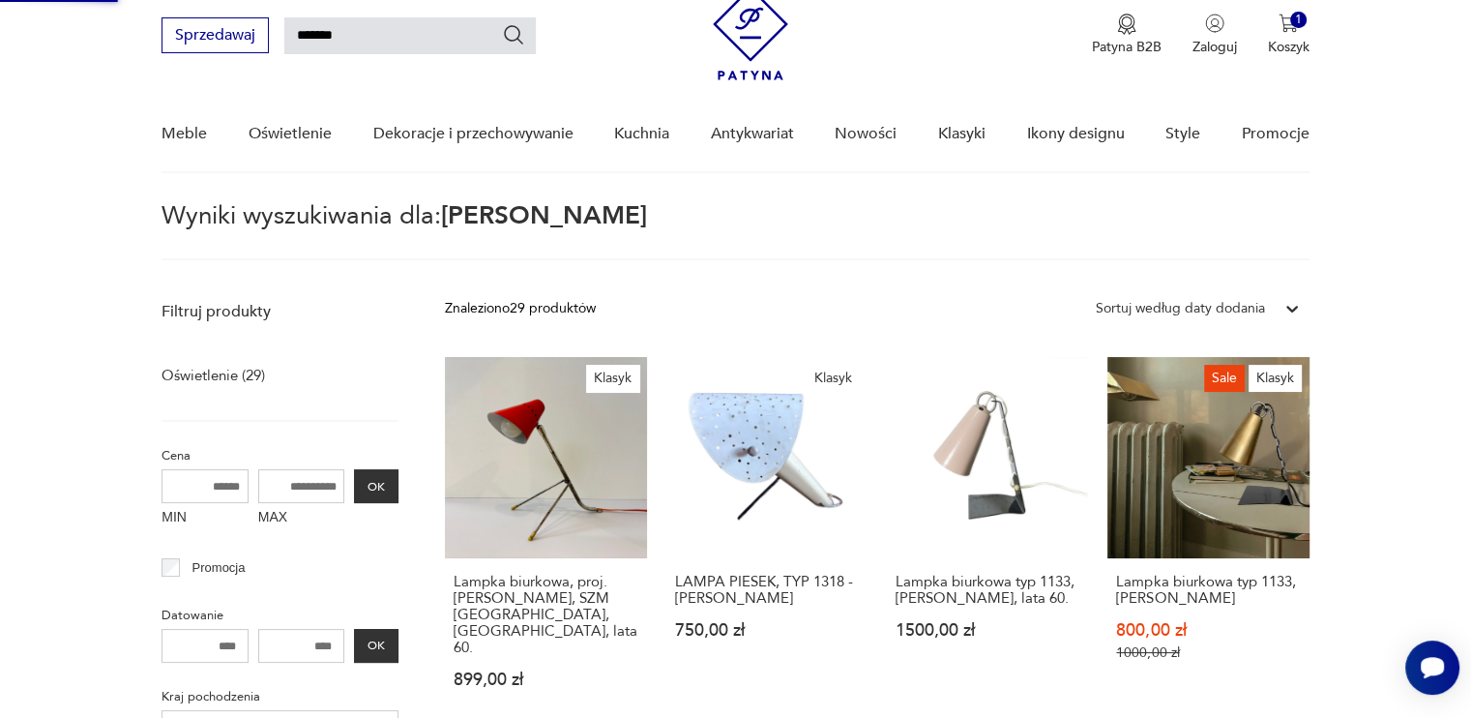
type input "****"
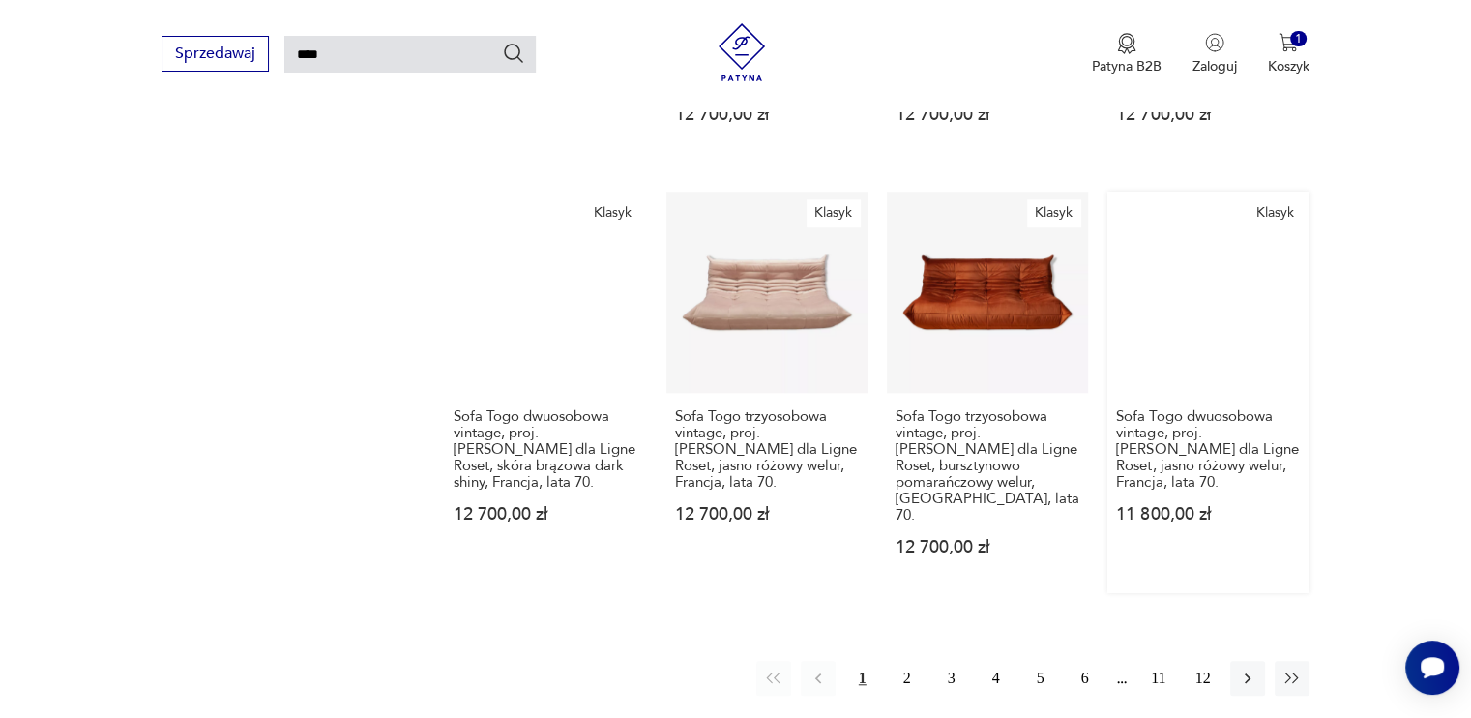
scroll to position [1423, 0]
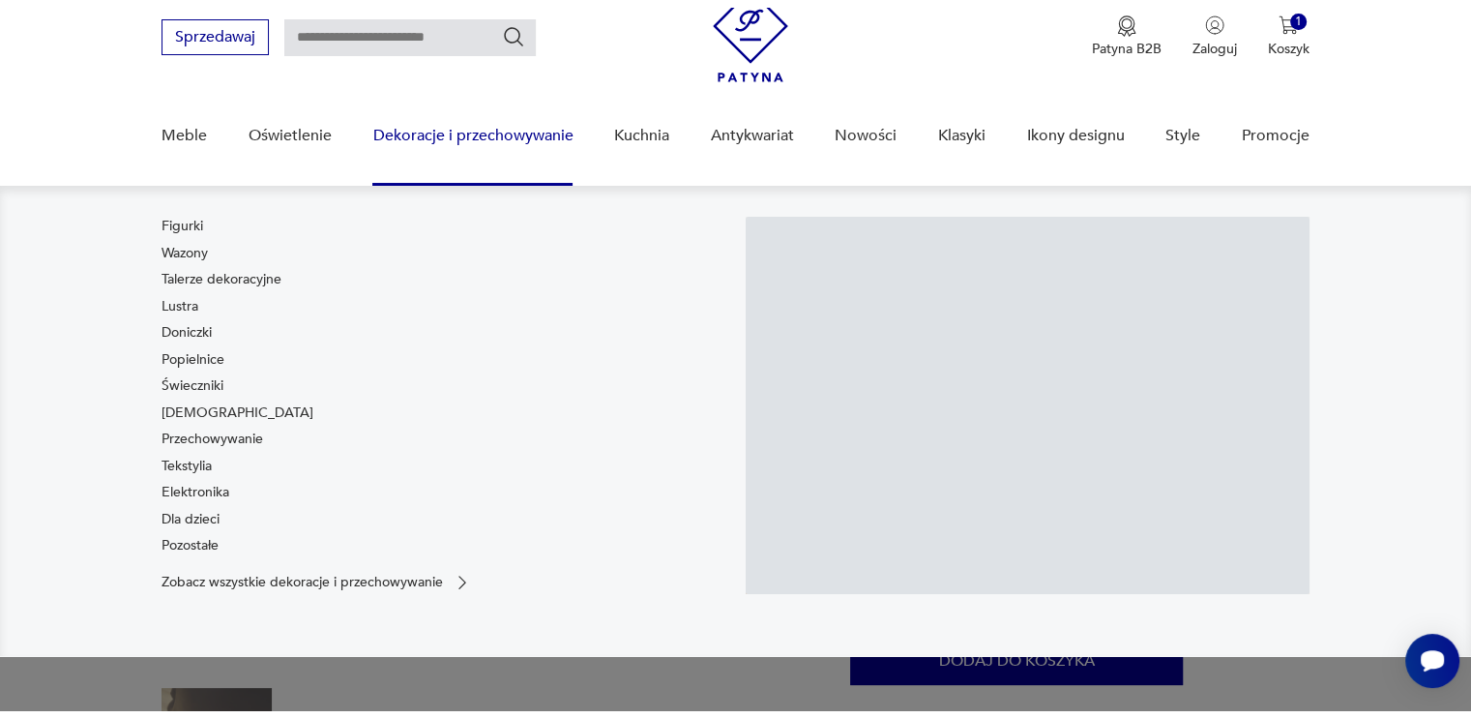
scroll to position [193, 0]
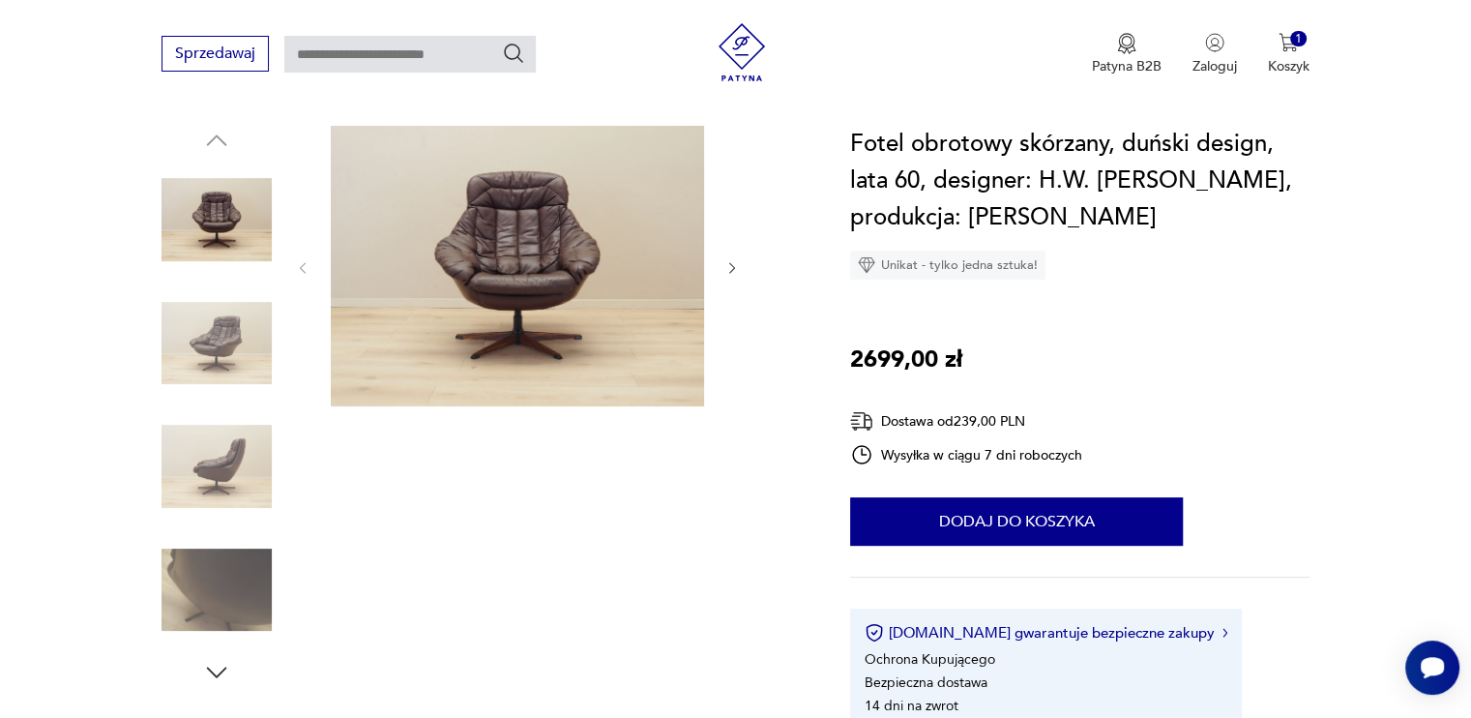
click at [269, 432] on img at bounding box center [217, 466] width 110 height 110
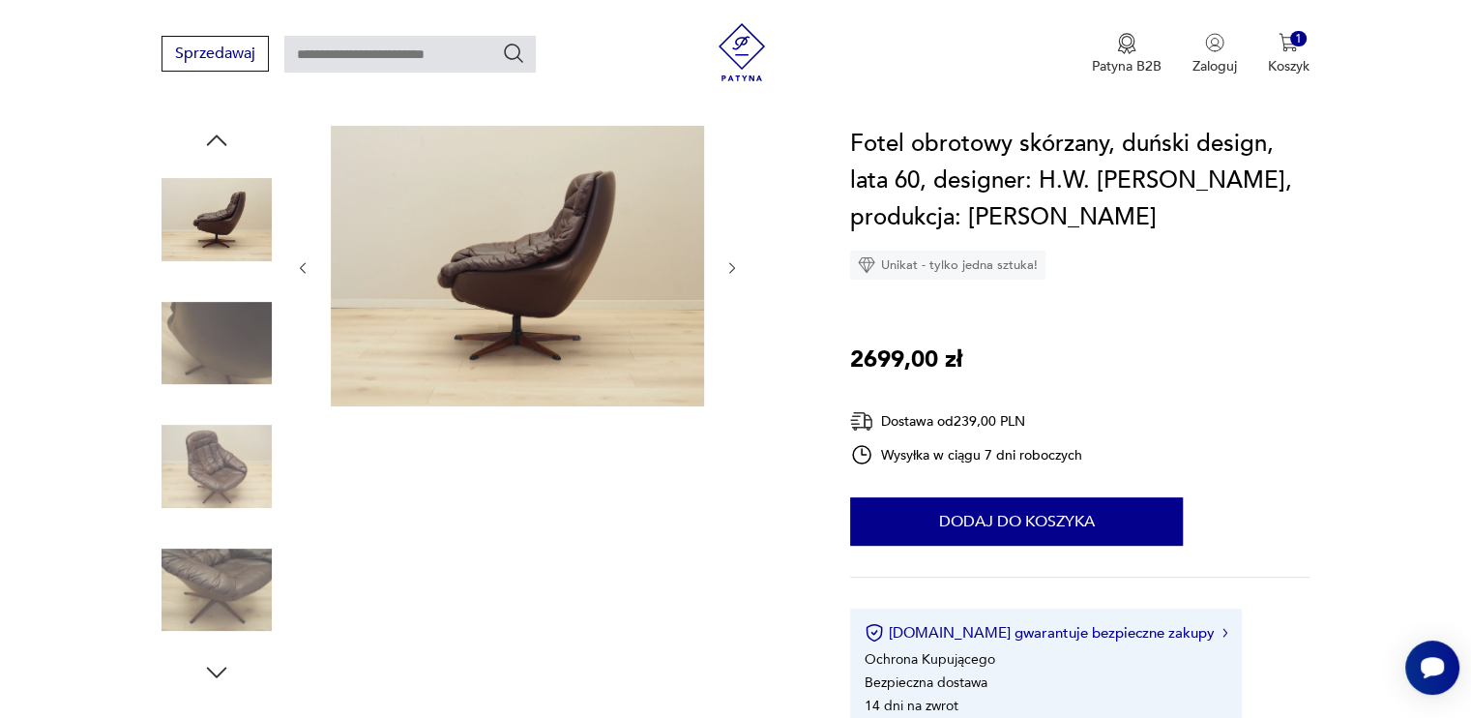
click at [258, 498] on img at bounding box center [217, 466] width 110 height 110
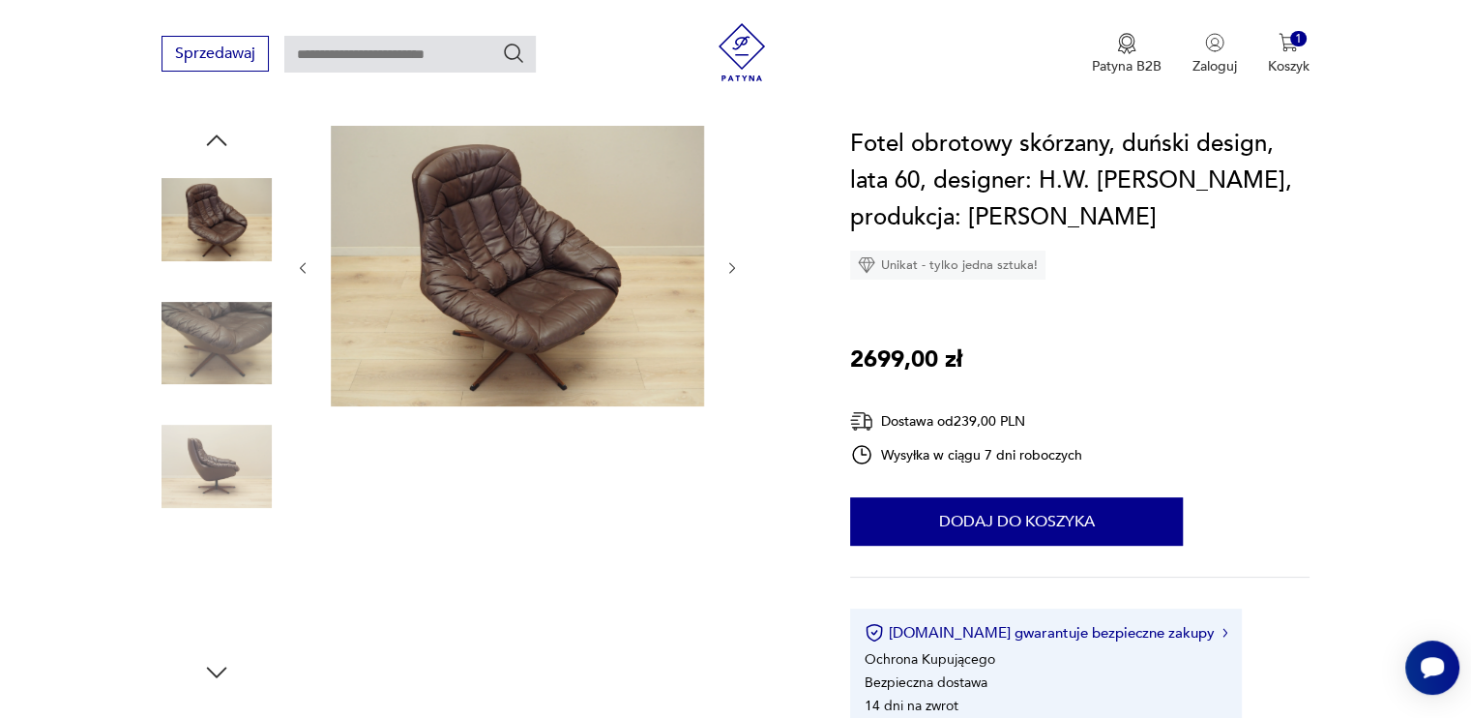
click at [251, 551] on img at bounding box center [217, 590] width 110 height 110
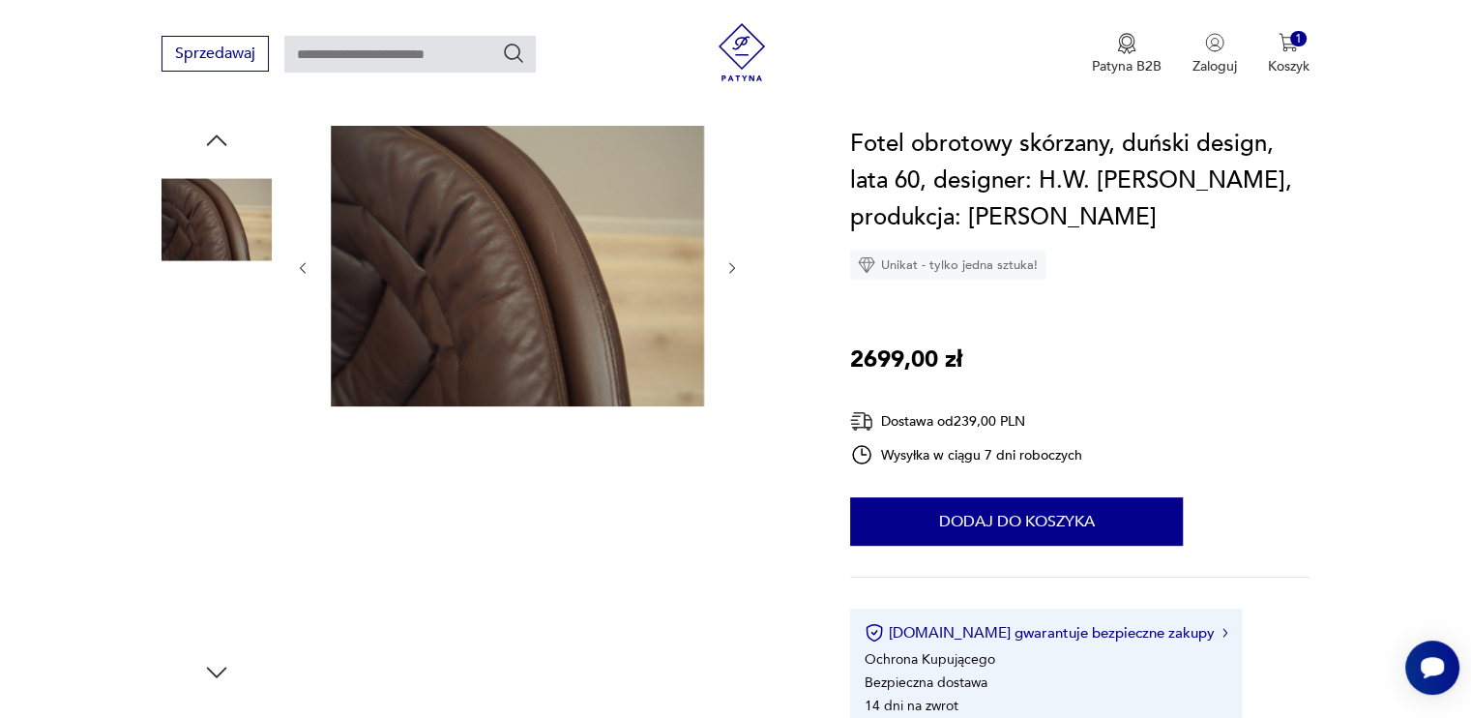
click at [251, 645] on div at bounding box center [217, 592] width 110 height 114
click at [267, 595] on img at bounding box center [217, 590] width 110 height 110
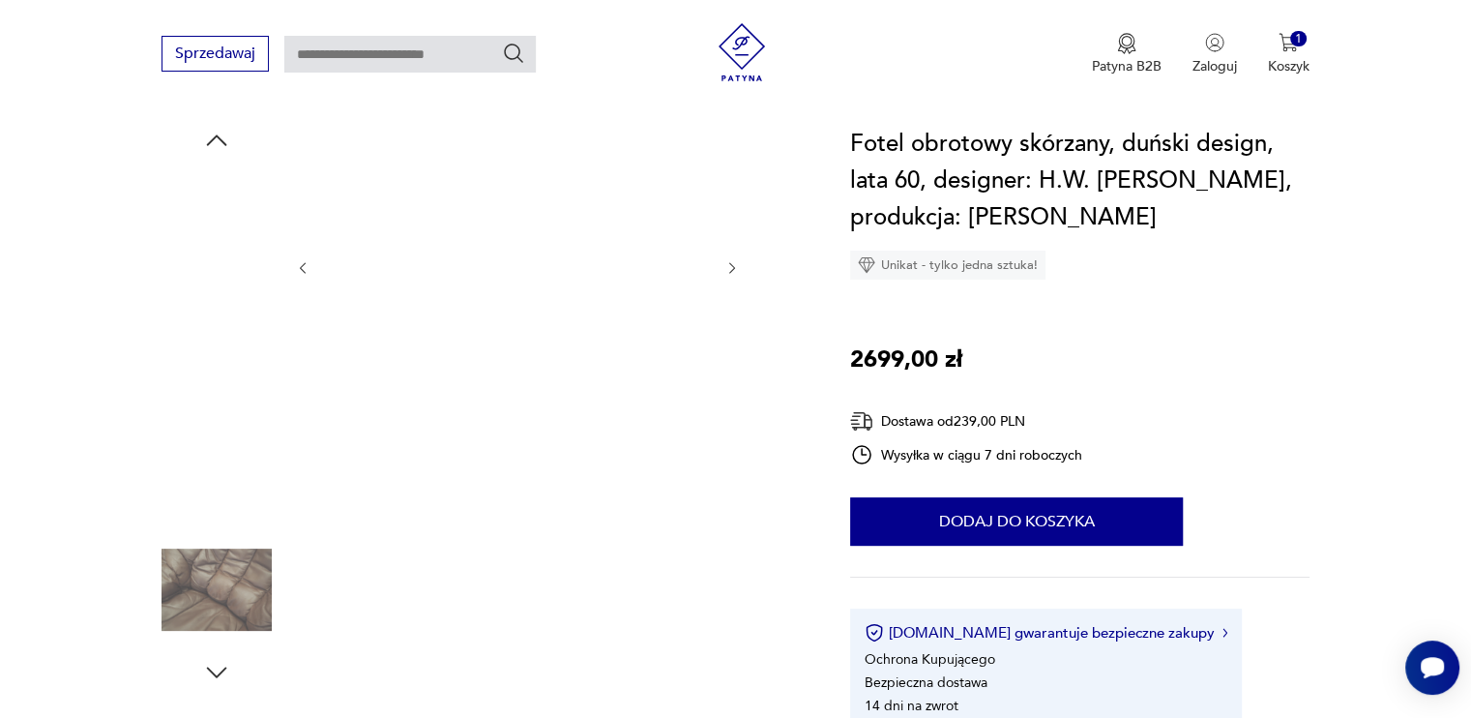
click at [228, 486] on img at bounding box center [217, 466] width 110 height 110
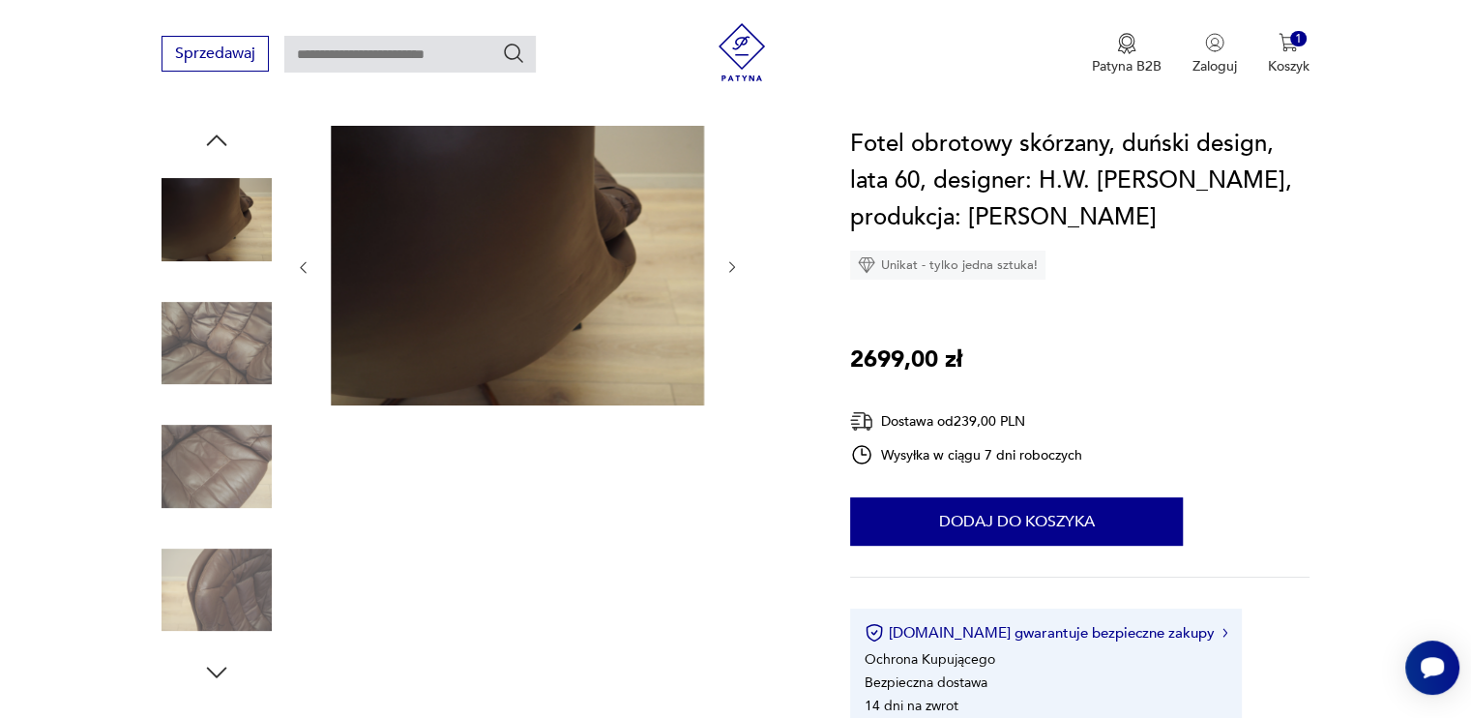
click at [227, 528] on div at bounding box center [217, 406] width 110 height 484
click at [200, 572] on img at bounding box center [217, 590] width 110 height 110
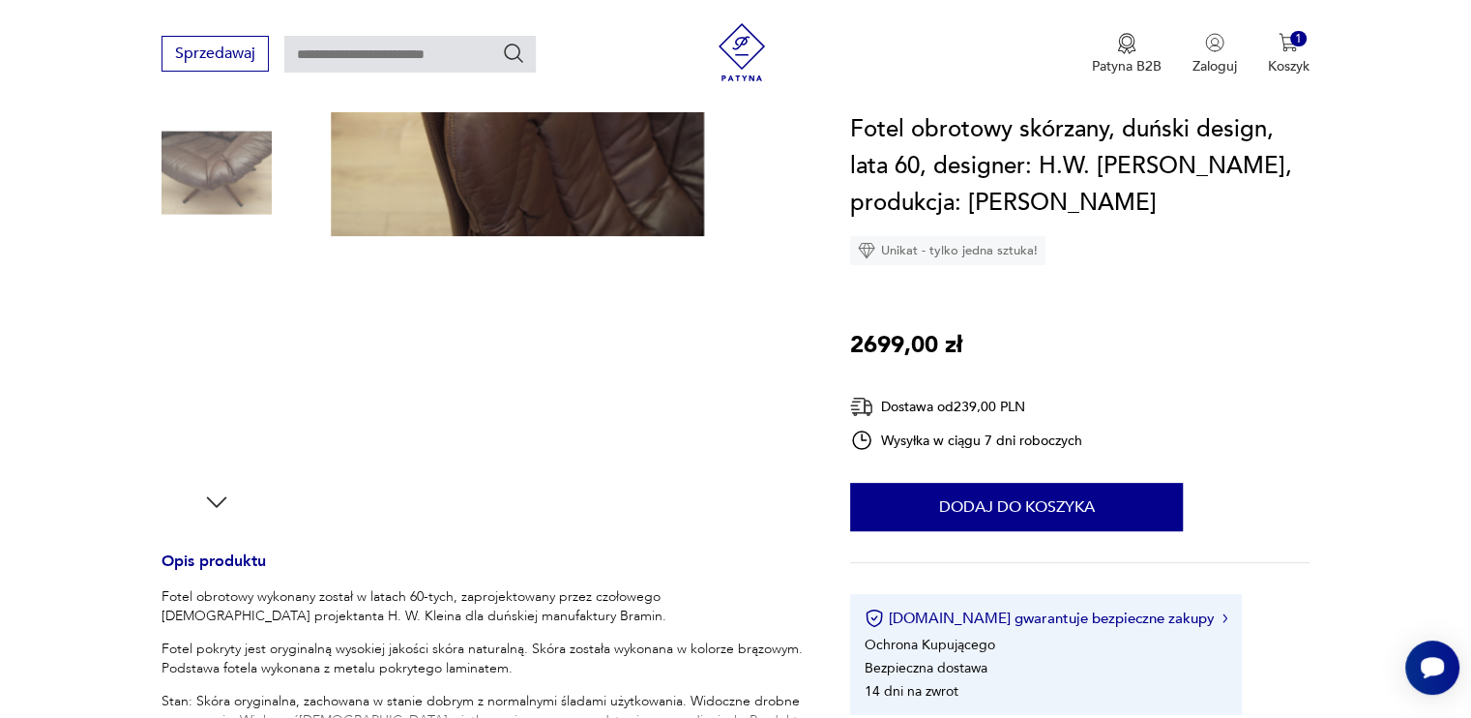
scroll to position [774, 0]
